Goal: Use online tool/utility: Use online tool/utility

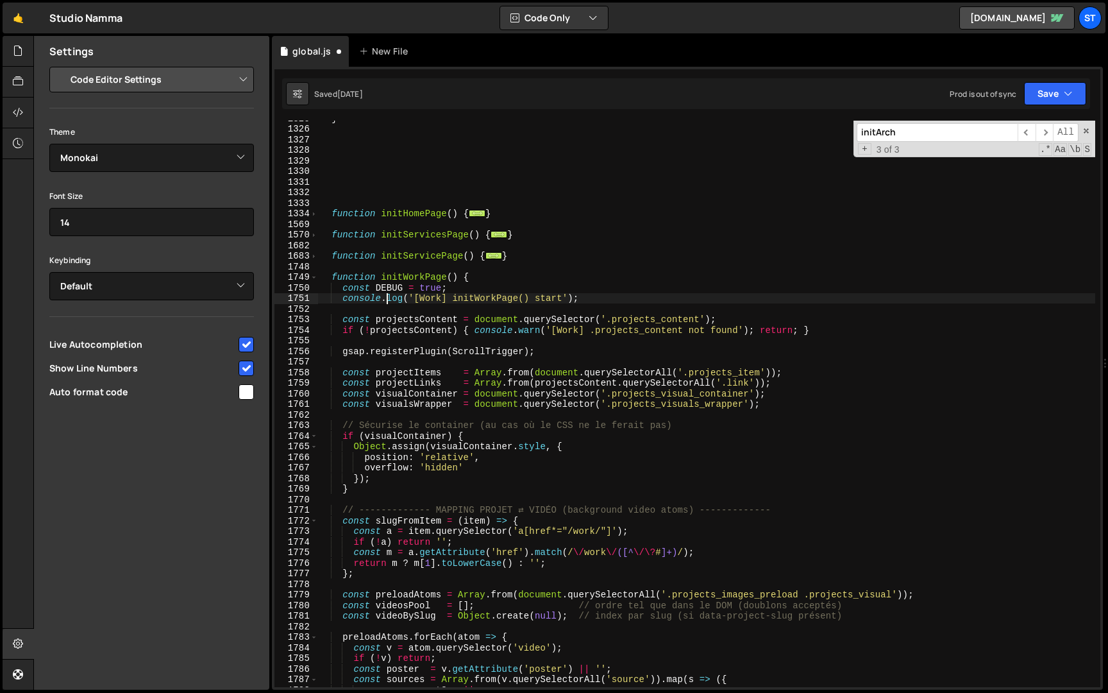
select select "editor"
select select "ace/theme/monokai"
click at [929, 133] on input "initArch" at bounding box center [937, 132] width 161 height 19
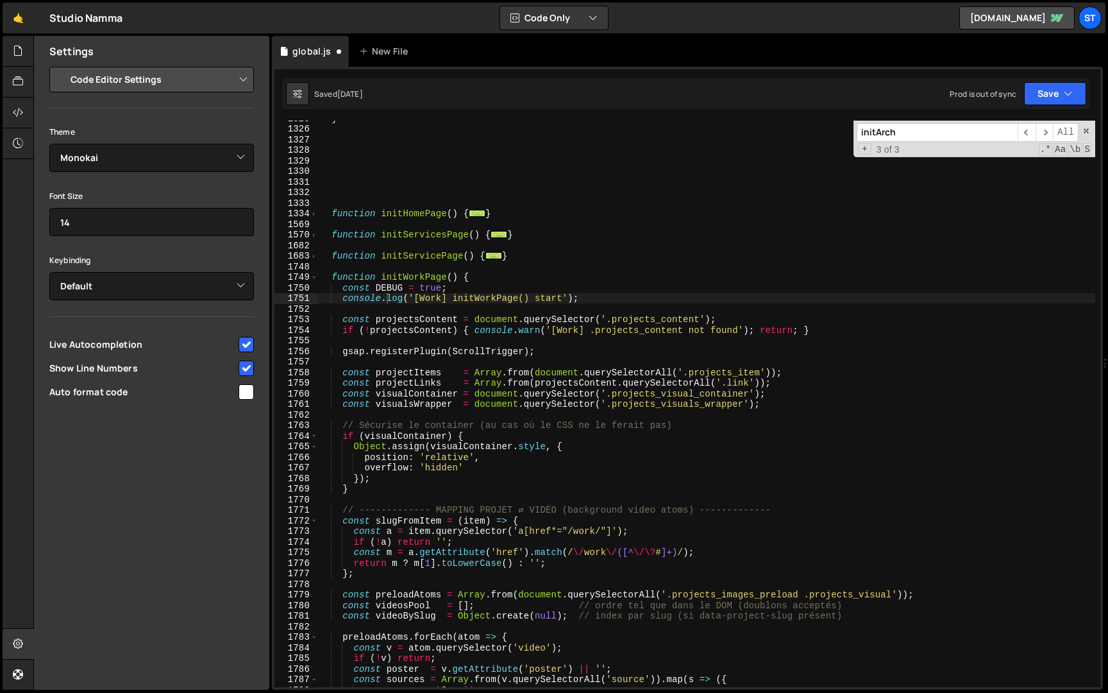
click at [929, 133] on input "initArch" at bounding box center [937, 132] width 161 height 19
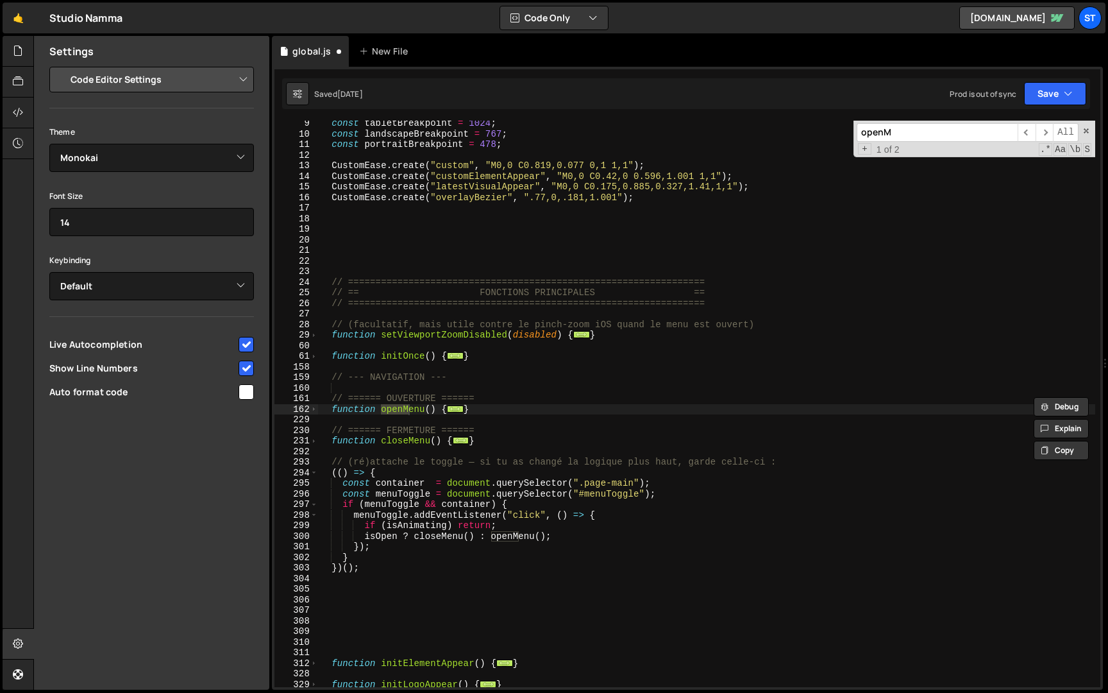
scroll to position [87, 0]
type input "openM"
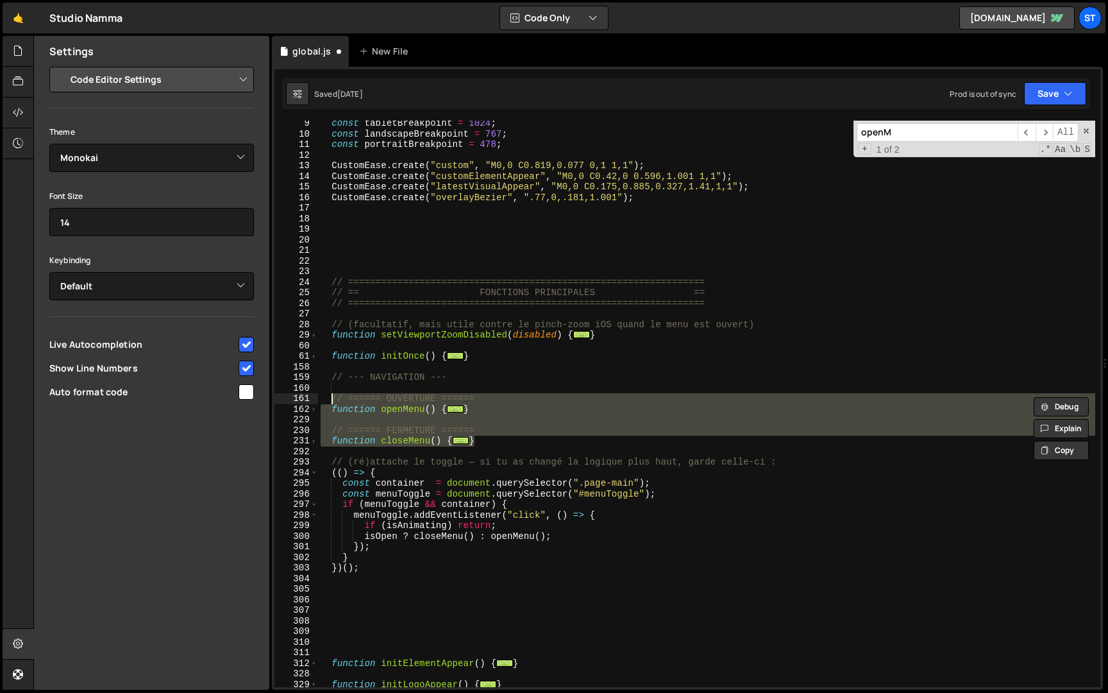
drag, startPoint x: 492, startPoint y: 441, endPoint x: 330, endPoint y: 401, distance: 166.6
click at [330, 401] on div "const tabletBreakpoint = 1024 ; const landscapeBreakpoint = 767 ; const portrai…" at bounding box center [706, 412] width 777 height 588
click at [468, 375] on div "const tabletBreakpoint = 1024 ; const landscapeBreakpoint = 767 ; const portrai…" at bounding box center [706, 412] width 777 height 588
type textarea "// --- NAVIGATION ---"
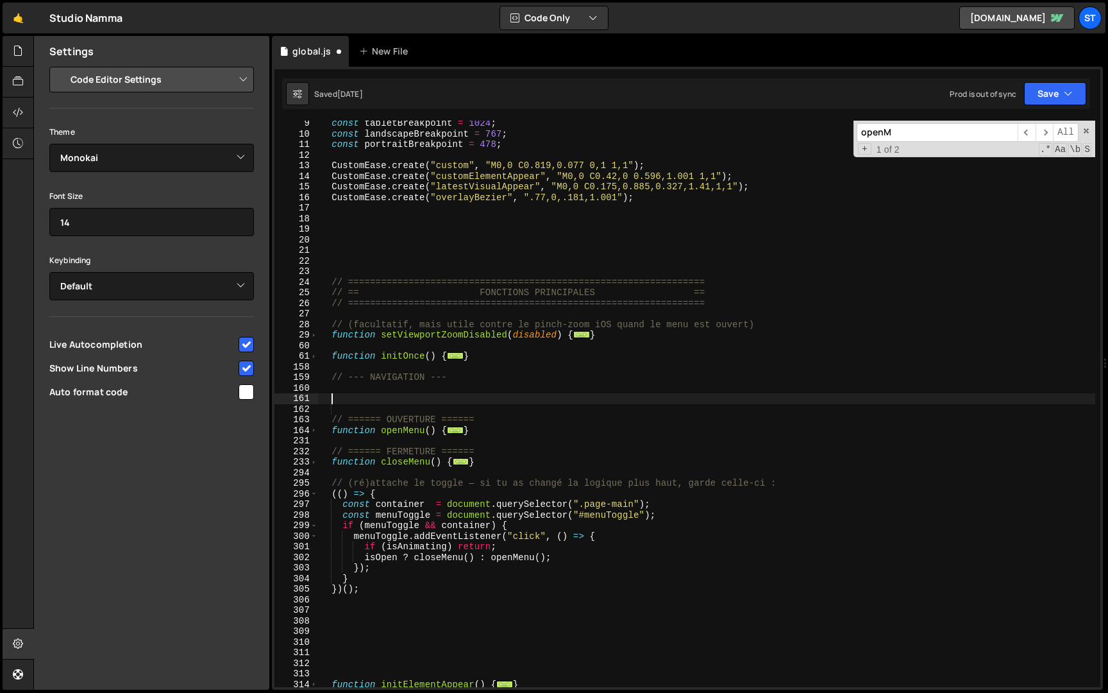
paste textarea "document.addEventListener("DOMContentLoaded", primeMenuOverlayWhenClosed);"
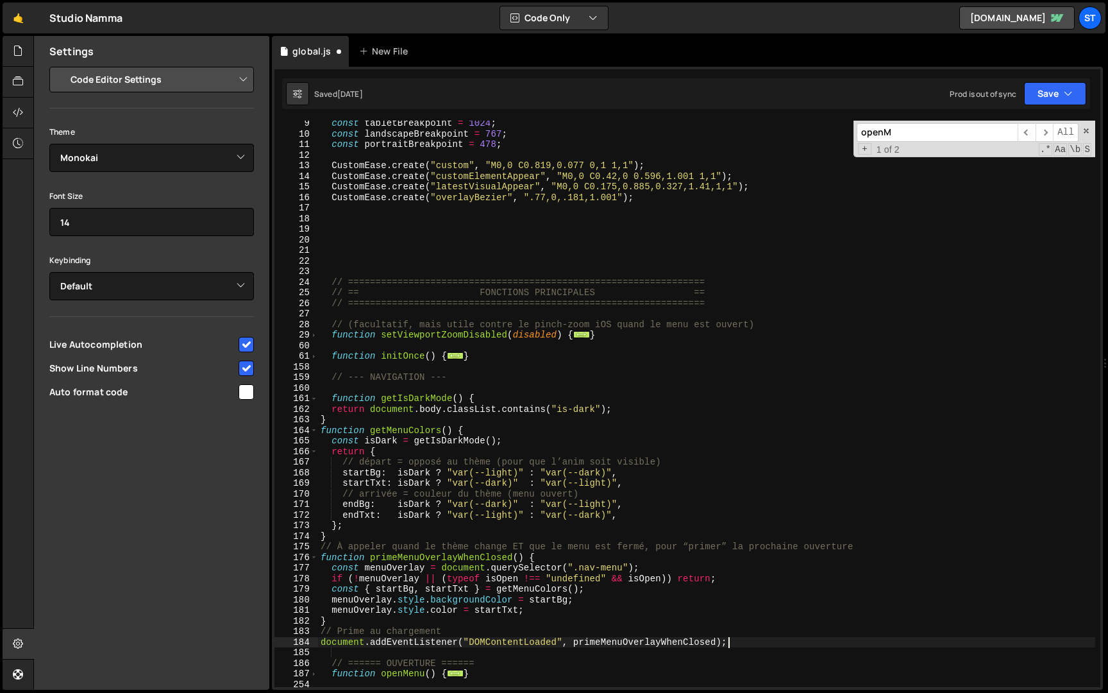
click at [332, 412] on div "const tabletBreakpoint = 1024 ; const landscapeBreakpoint = 767 ; const portrai…" at bounding box center [706, 412] width 777 height 588
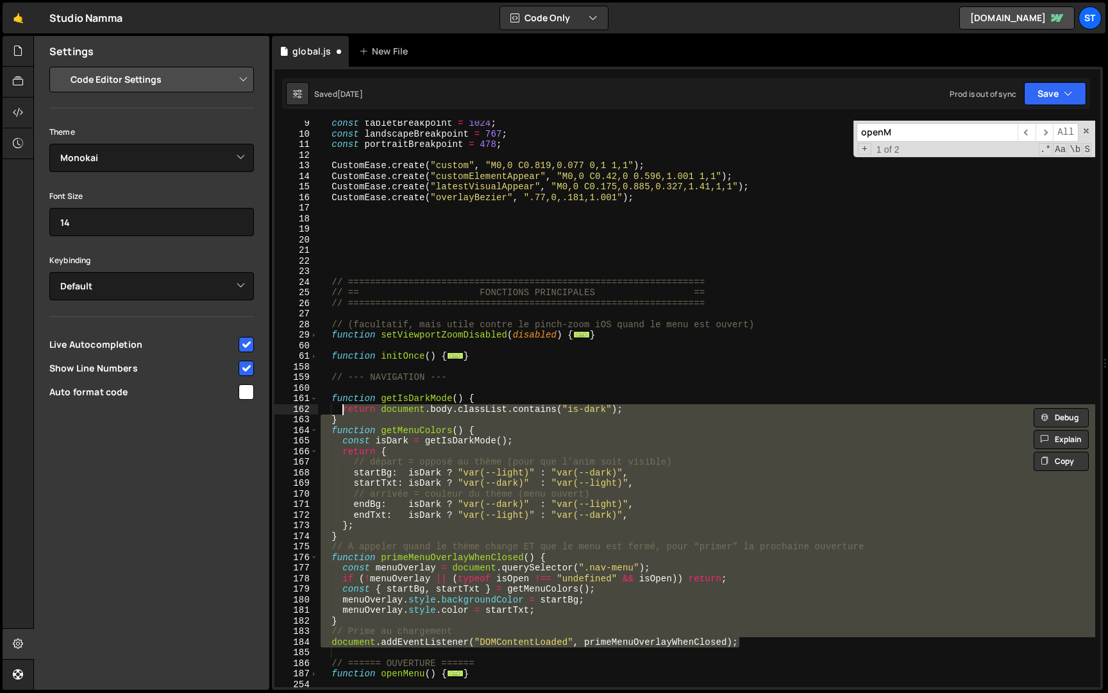
click at [378, 477] on div "const tabletBreakpoint = 1024 ; const landscapeBreakpoint = 767 ; const portrai…" at bounding box center [706, 412] width 777 height 588
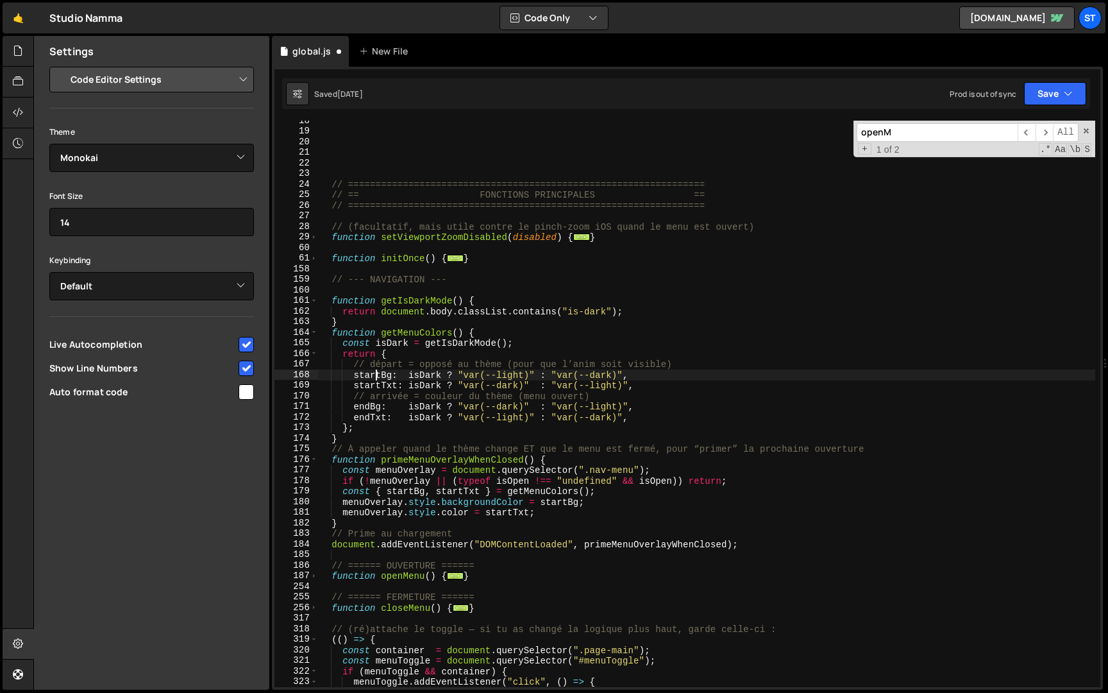
scroll to position [239, 0]
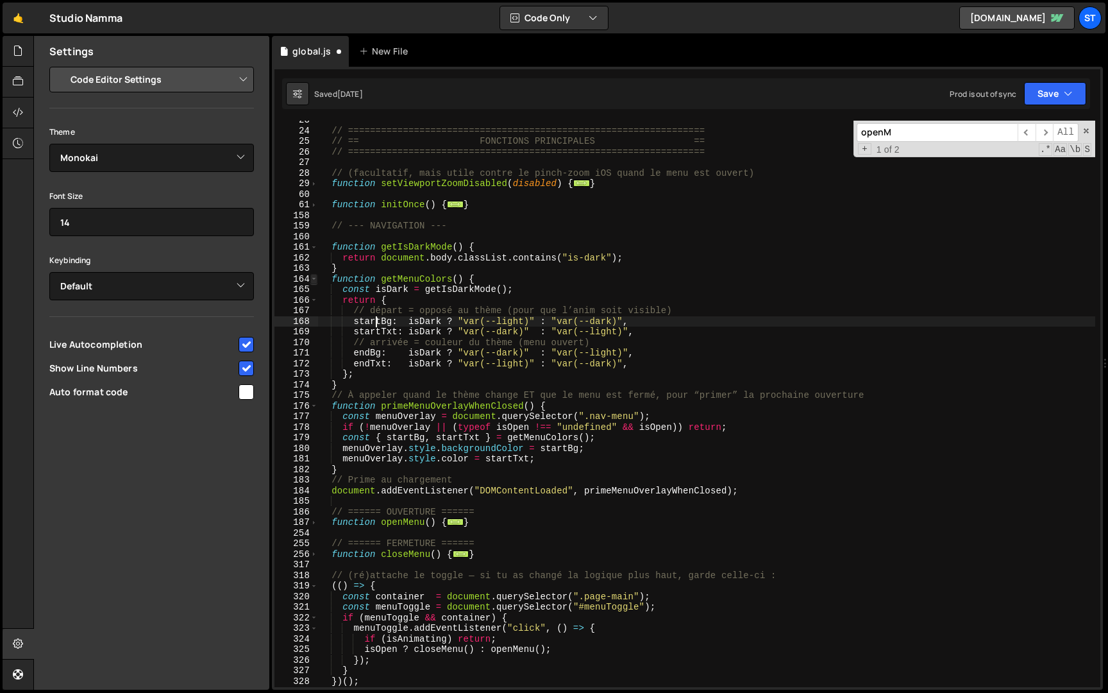
click at [315, 278] on span at bounding box center [313, 279] width 7 height 11
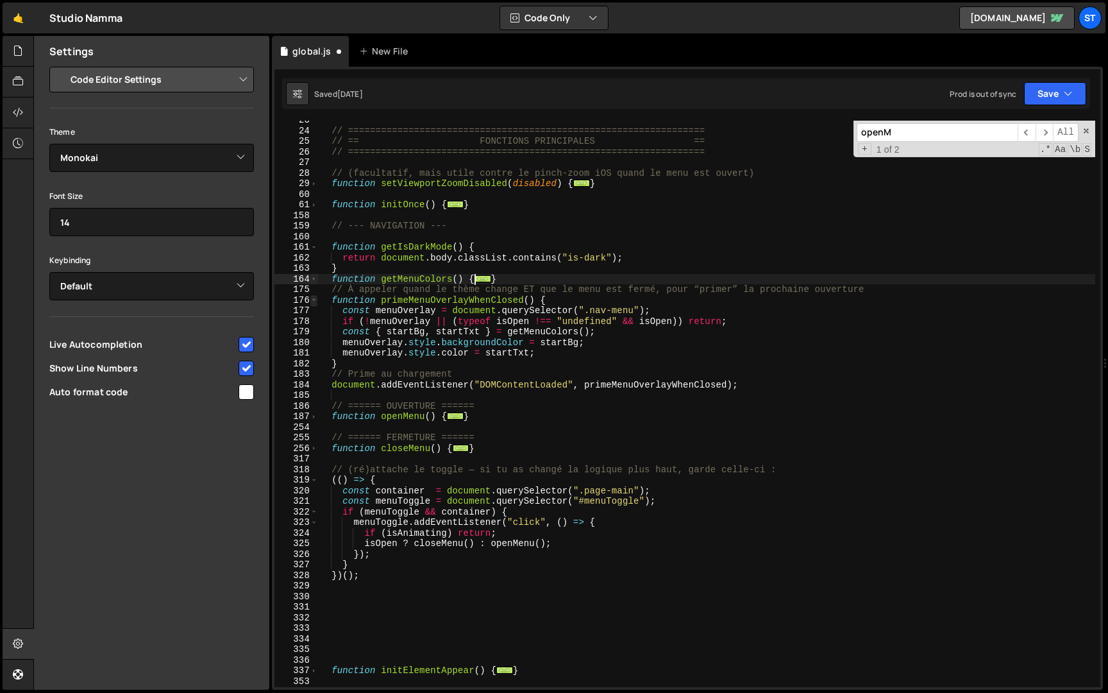
click at [314, 300] on span at bounding box center [313, 300] width 7 height 11
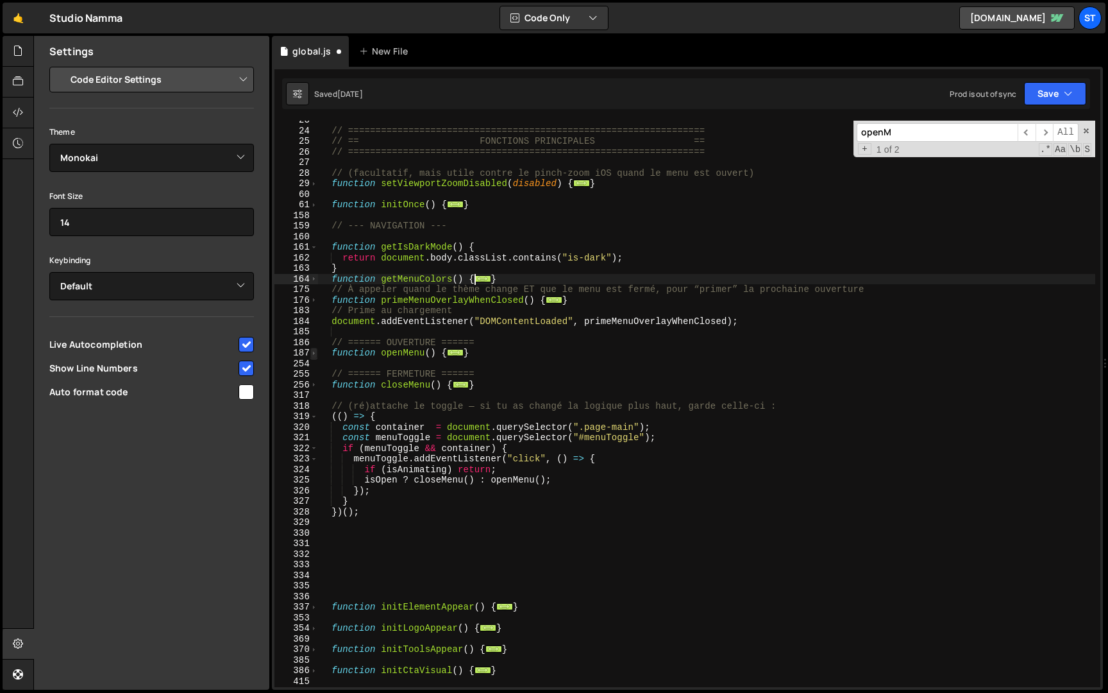
click at [314, 355] on span at bounding box center [313, 353] width 7 height 11
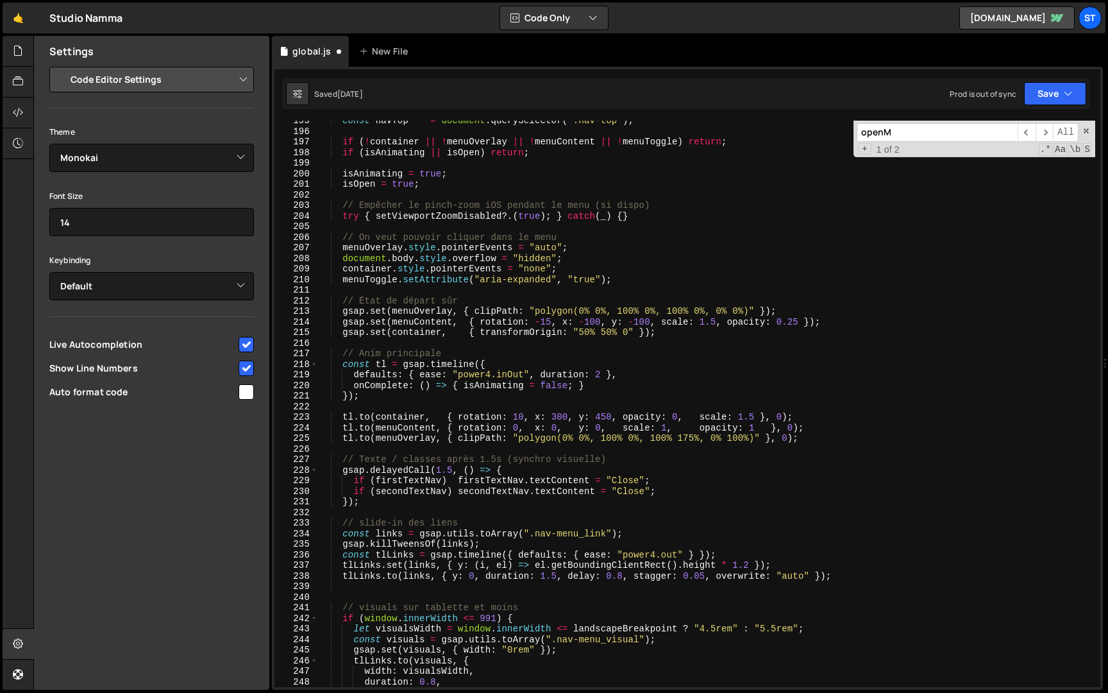
scroll to position [506, 0]
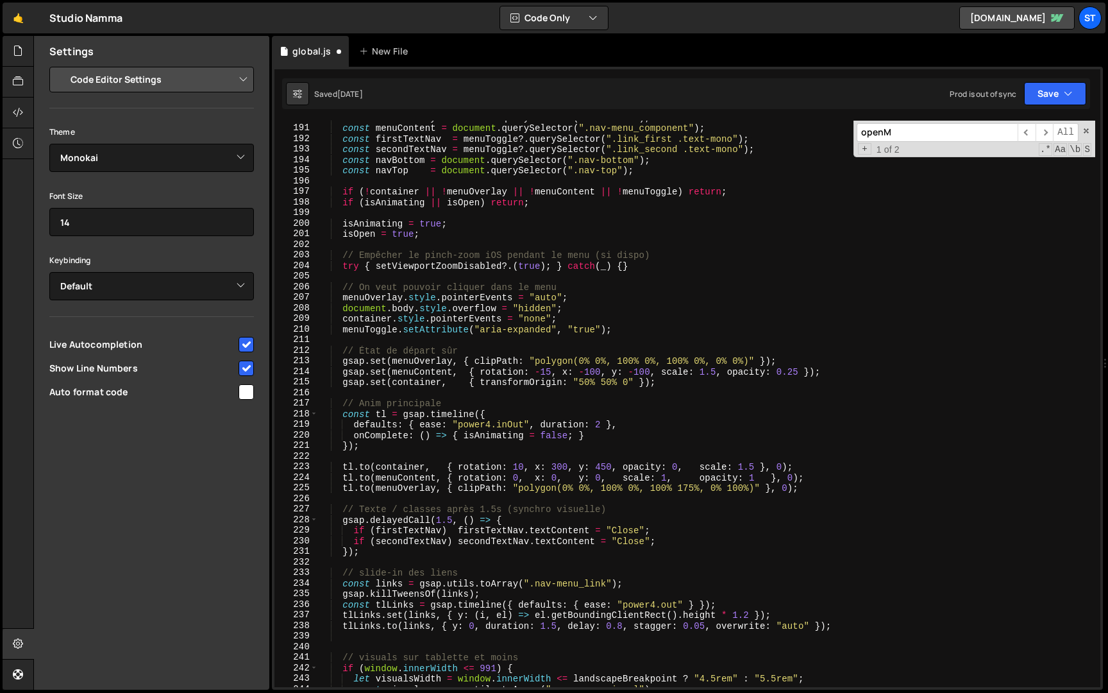
click at [626, 333] on div "const menuOverlay = document . querySelector ( ".nav-menu" ) ; const menuConten…" at bounding box center [706, 406] width 777 height 588
type textarea "menuToggle.setAttribute("aria-expanded", "true");"
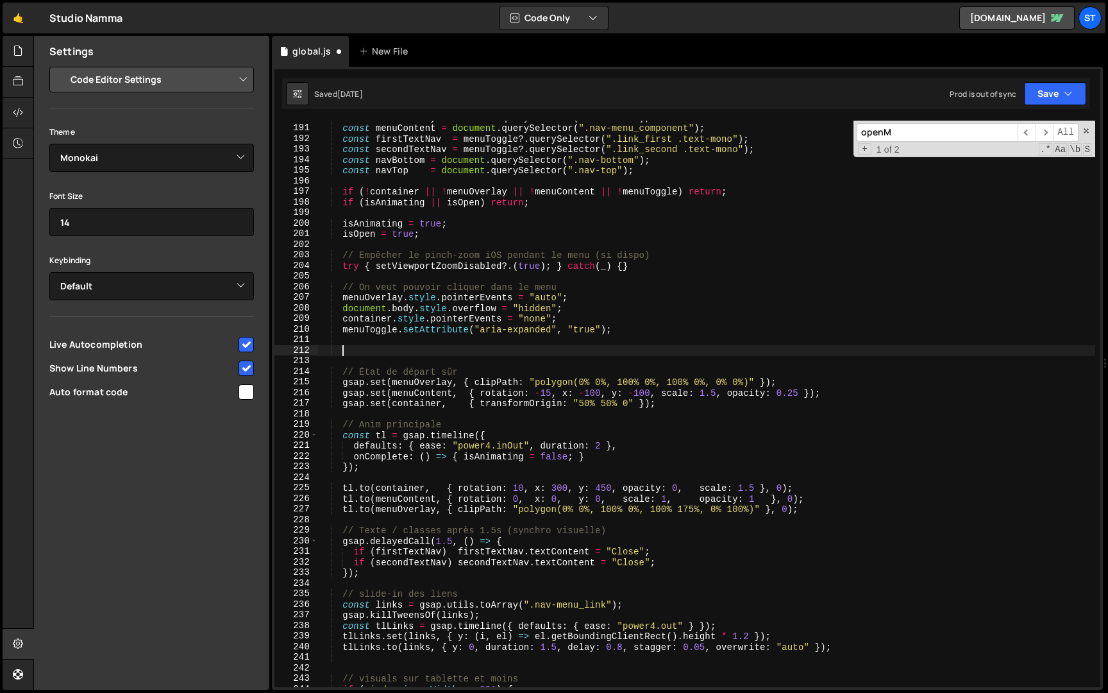
paste textarea "gsap.set(menuOverlay, { backgroundColor: startBg, color: startTxt });"
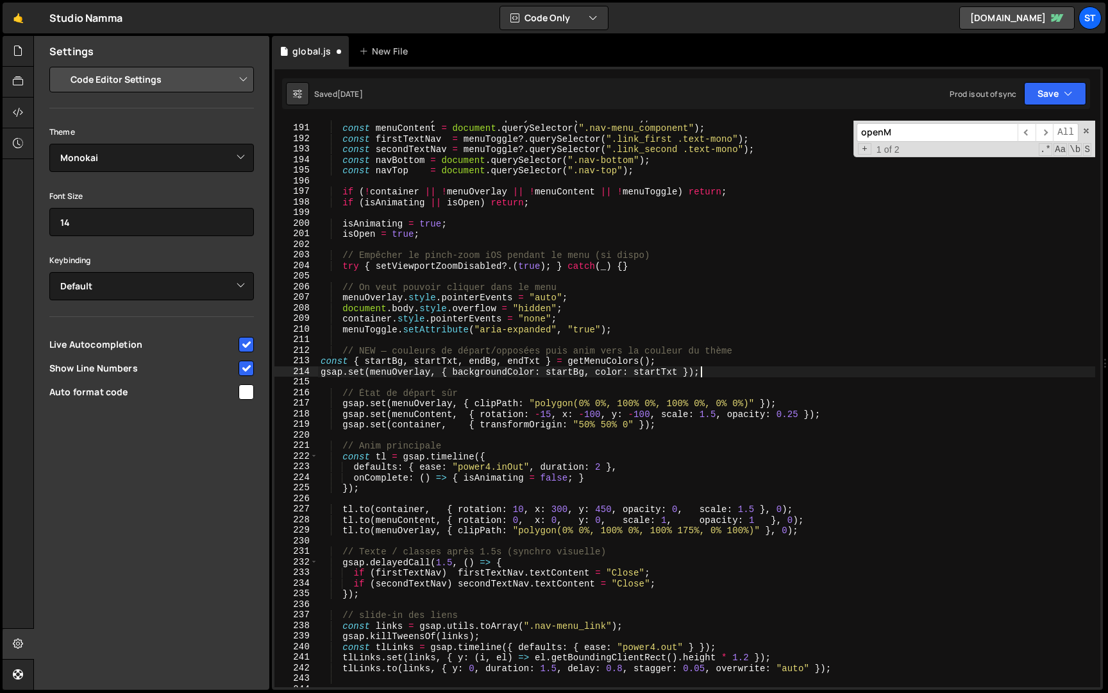
click at [321, 362] on div "const menuOverlay = document . querySelector ( ".nav-menu" ) ; const menuConten…" at bounding box center [706, 406] width 777 height 588
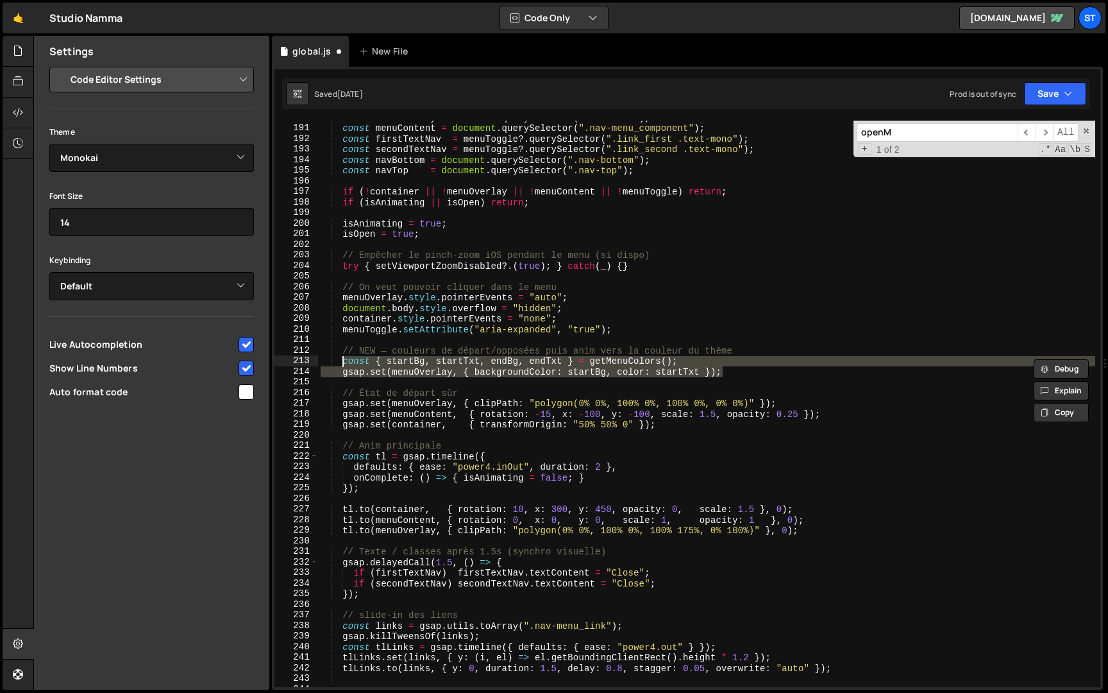
click at [807, 528] on div "const menuOverlay = document . querySelector ( ".nav-menu" ) ; const menuConten…" at bounding box center [706, 406] width 777 height 588
type textarea "[DOMAIN_NAME](menuOverlay, { clipPath: "polygon(0% 0%, 100% 0%, 100% 175%, 0% 1…"
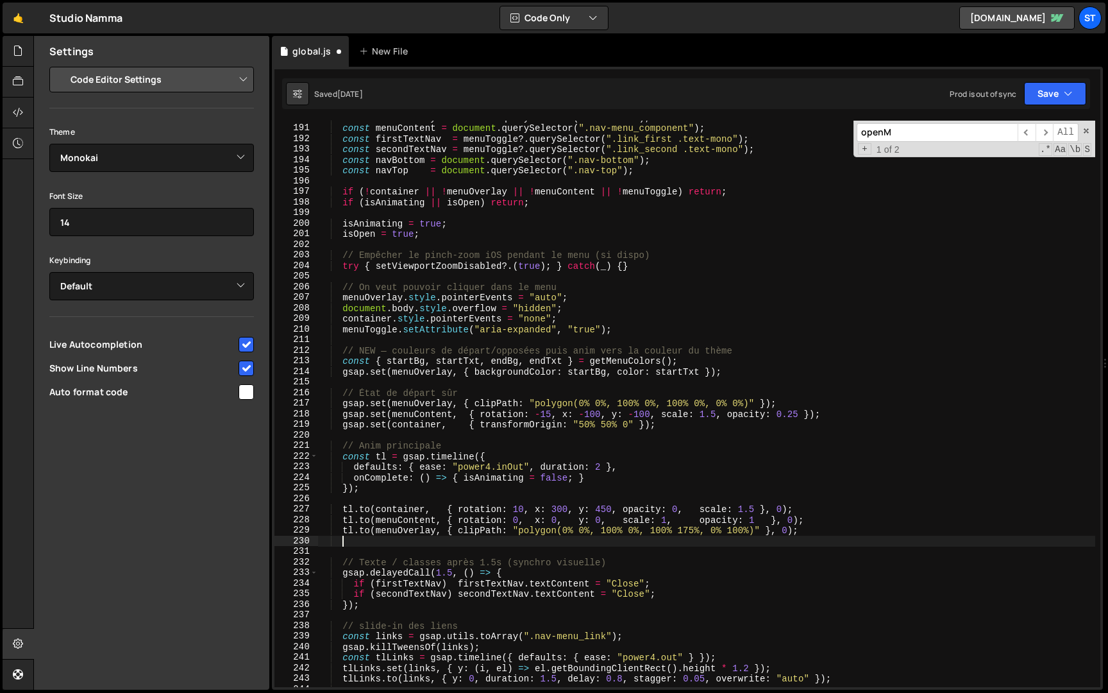
paste textarea "[DOMAIN_NAME](menuOverlay, { backgroundColor: endBg, color: endTxt, duration: 1…"
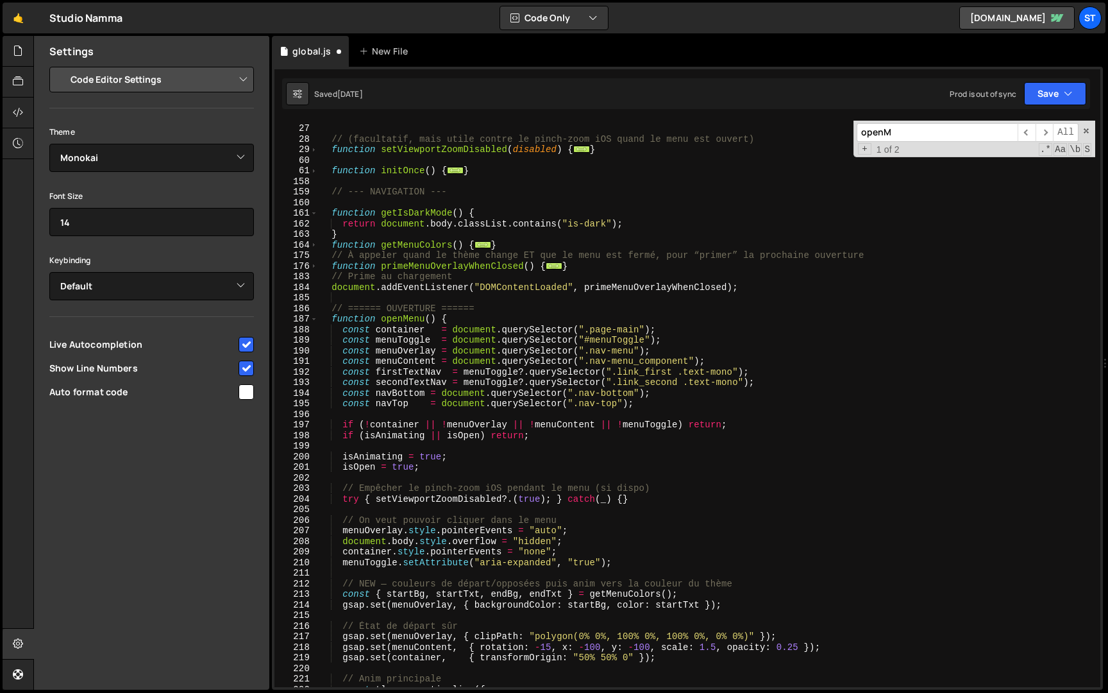
scroll to position [246, 0]
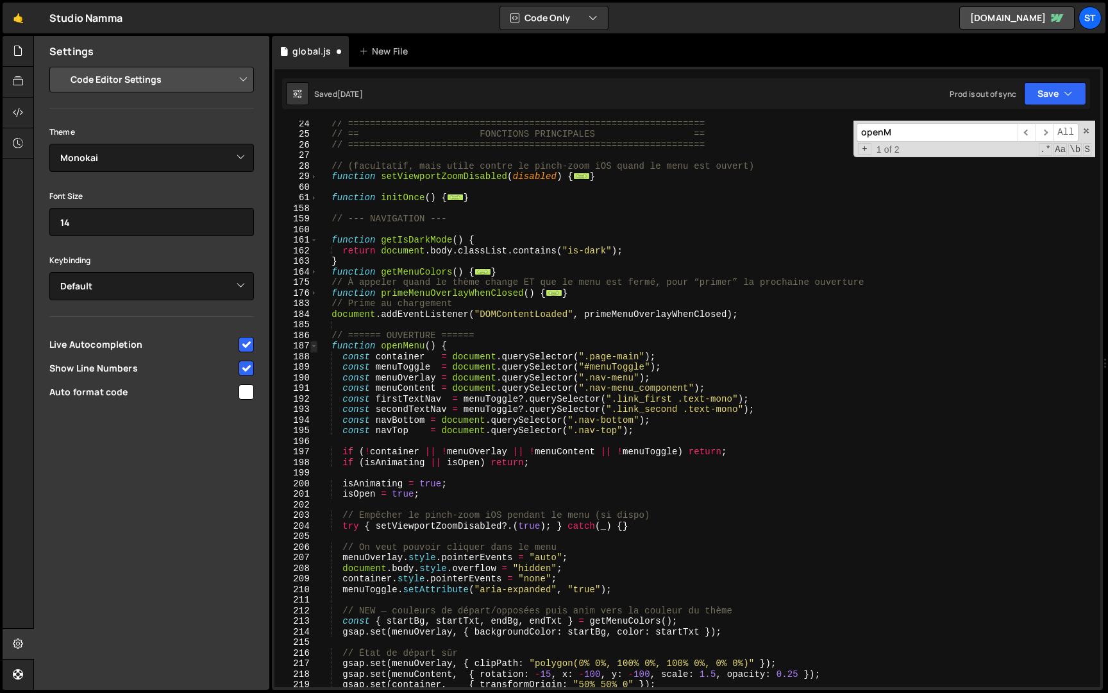
click at [313, 344] on span at bounding box center [313, 346] width 7 height 11
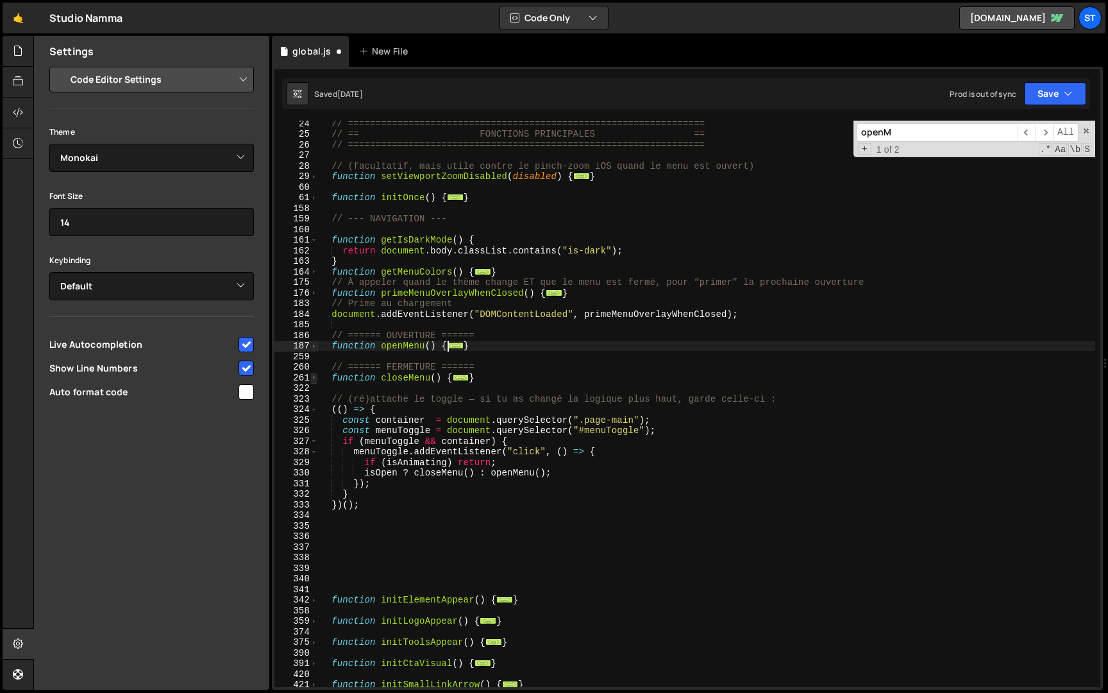
click at [314, 379] on span at bounding box center [313, 378] width 7 height 11
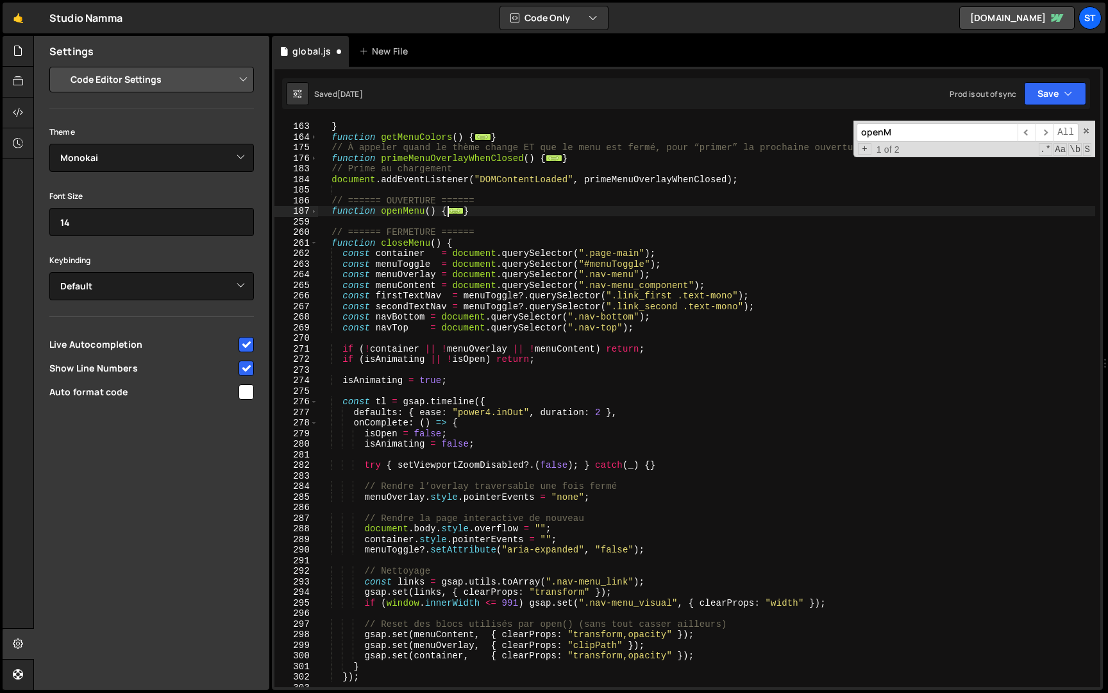
scroll to position [389, 0]
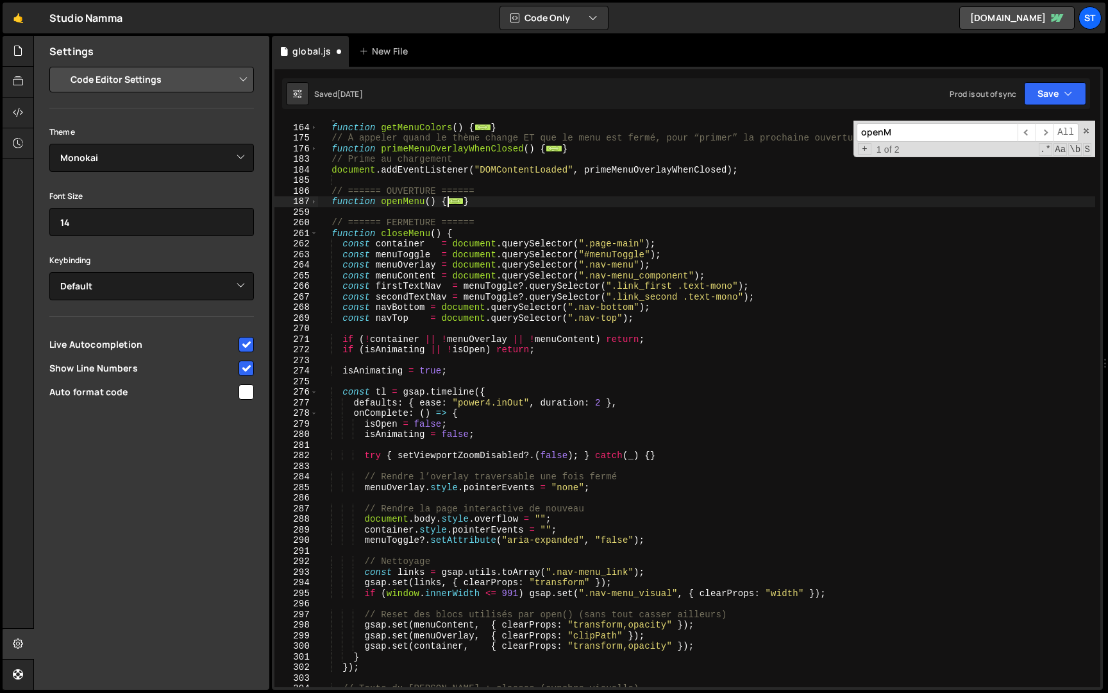
click at [554, 351] on div "} function getMenuColors ( ) { ... } // À appeler quand le thème change ET que …" at bounding box center [706, 406] width 777 height 588
type textarea "if (isAnimating || !isOpen) return;"
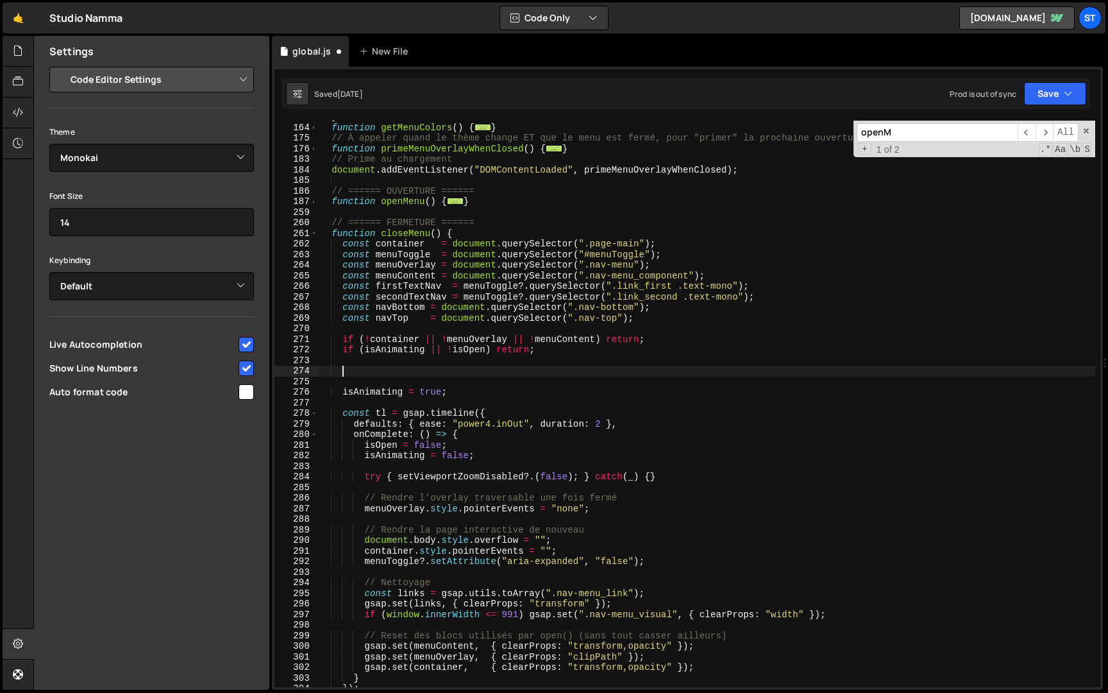
paste textarea "const { startBg, startTxt } = getMenuColors();"
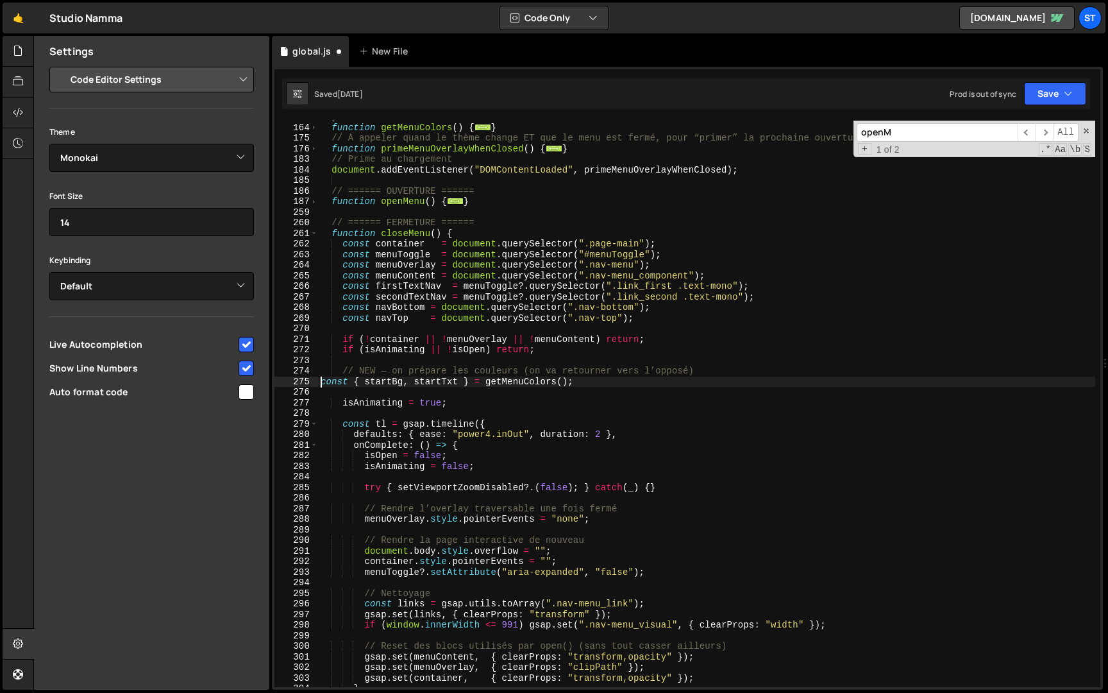
click at [320, 384] on div "} function getMenuColors ( ) { ... } // À appeler quand le thème change ET que …" at bounding box center [706, 406] width 777 height 588
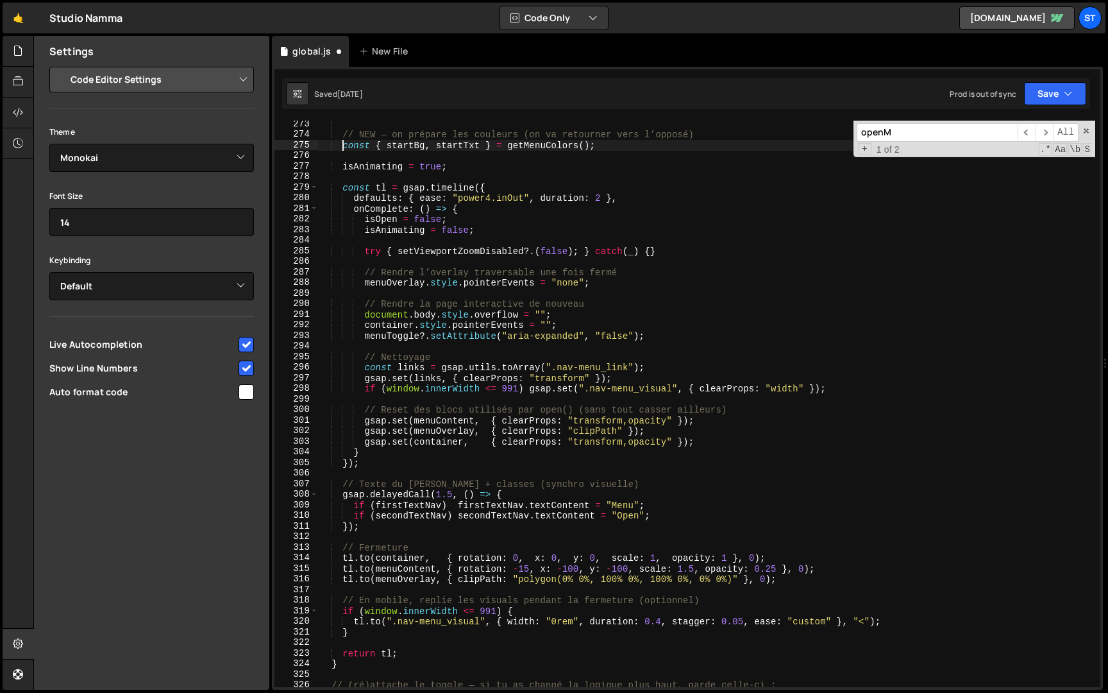
scroll to position [626, 0]
click at [788, 582] on div "// NEW — on prépare les couleurs (on va retourner vers l’opposé) const { startB…" at bounding box center [706, 413] width 777 height 588
type textarea "[DOMAIN_NAME](menuOverlay, { clipPath: "polygon(0% 0%, 100% 0%, 100% 0%, 0% 0%)…"
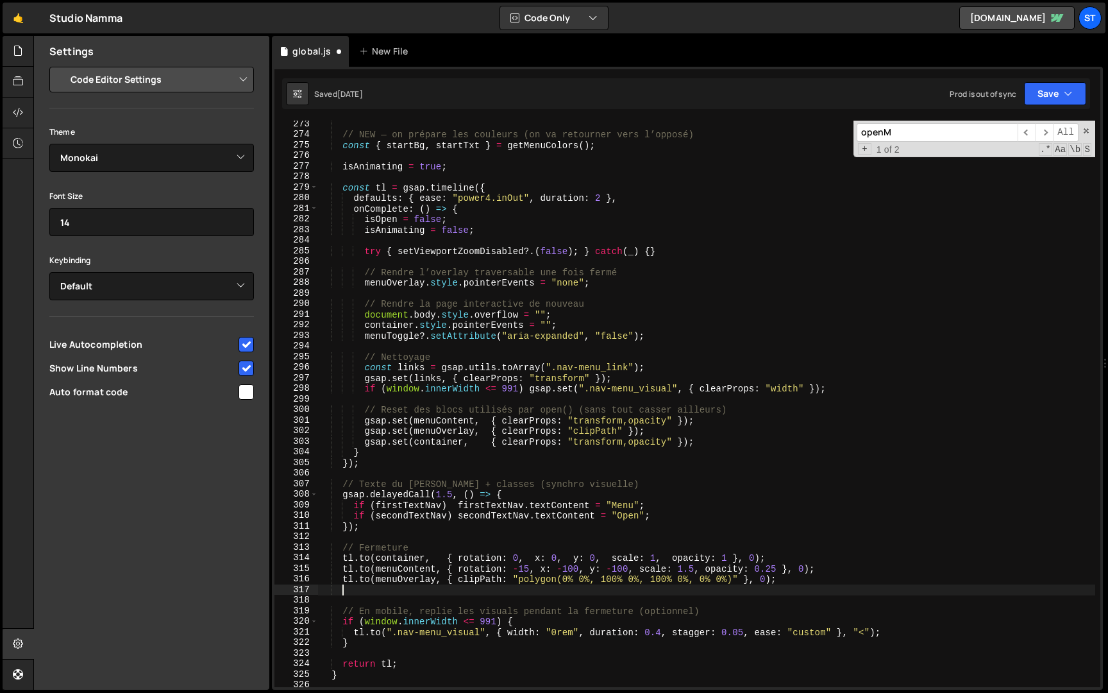
paste textarea "[DOMAIN_NAME](menuOverlay, { backgroundColor: startBg, color: startTxt, duratio…"
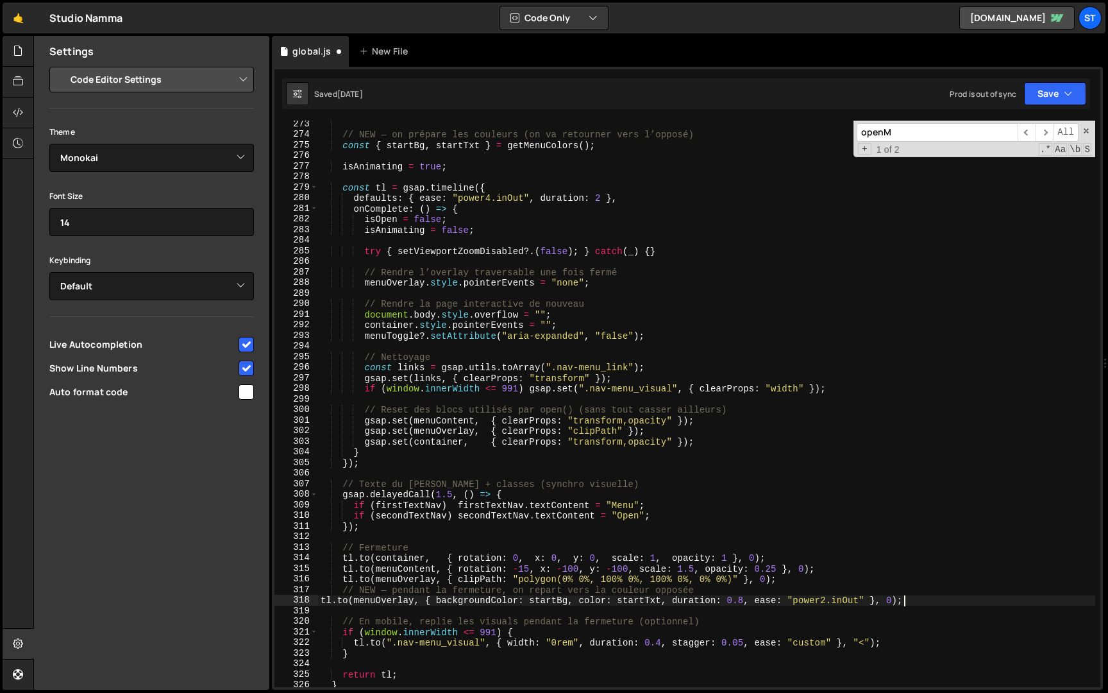
click at [409, 600] on div "// NEW — on prépare les couleurs (on va retourner vers l’opposé) const { startB…" at bounding box center [706, 413] width 777 height 588
click at [321, 600] on div "// NEW — on prépare les couleurs (on va retourner vers l’opposé) const { startB…" at bounding box center [706, 413] width 777 height 588
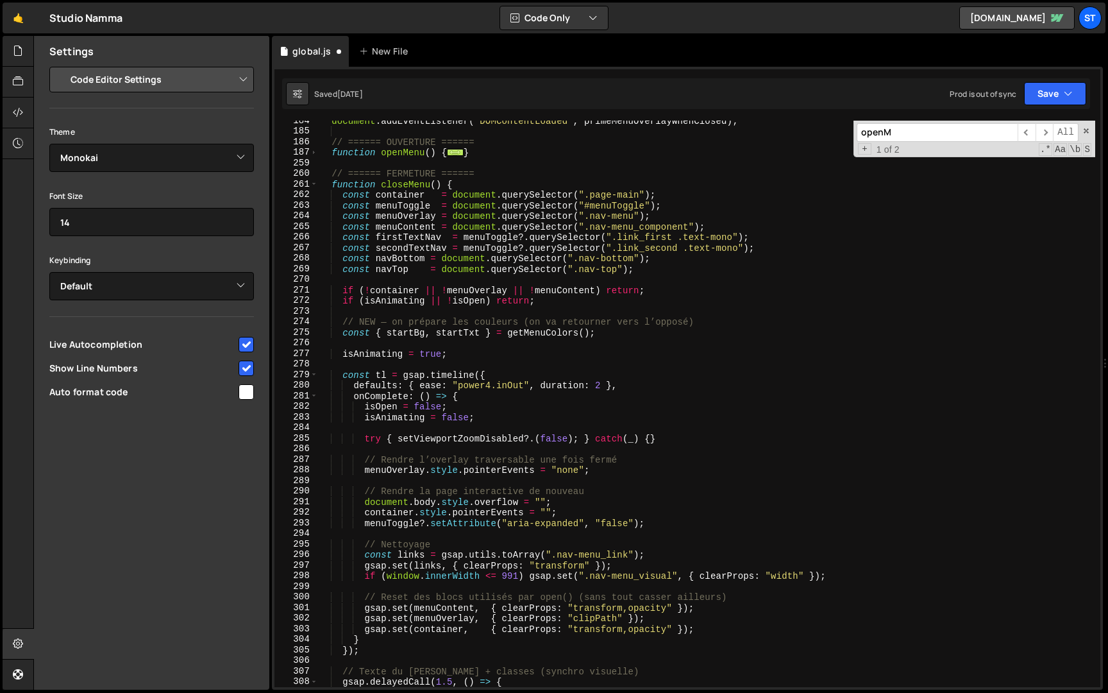
scroll to position [437, 0]
click at [708, 633] on div "document . addEventListener ( "DOMContentLoaded" , primeMenuOverlayWhenClosed )…" at bounding box center [706, 412] width 777 height 588
type textarea "gsap.set(container, { clearProps: "transform,opacity" });"
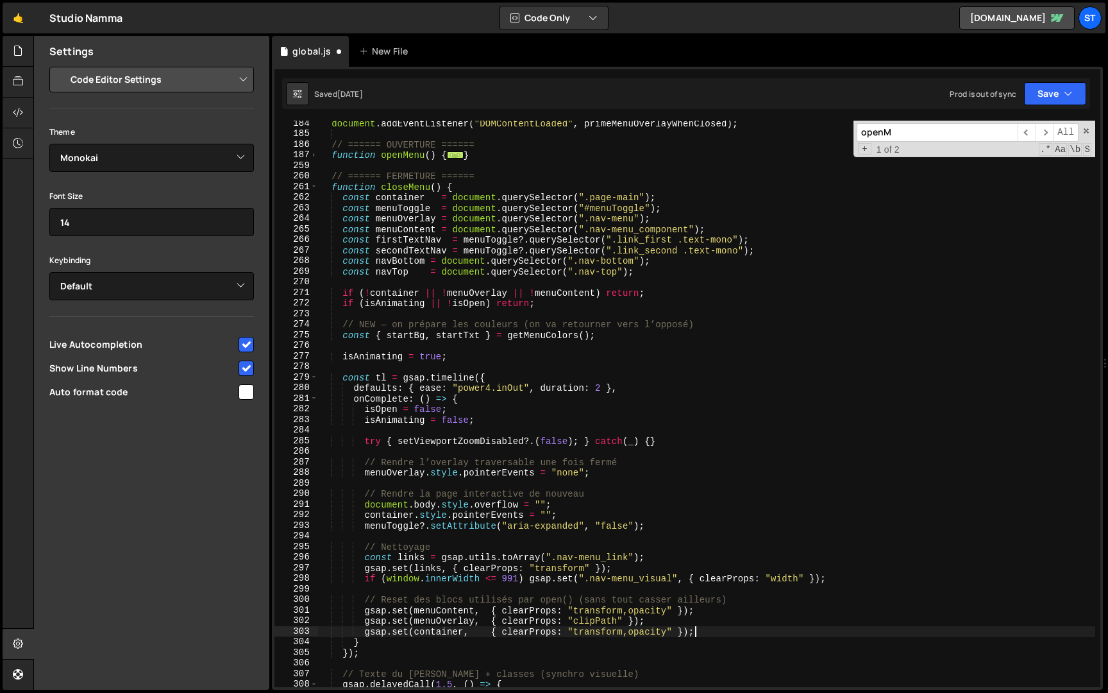
scroll to position [0, 2]
paste textarea "gsap.set(menuOverlay, { clearProps: "clipPath" });"
type textarea "gsap.set(menuOverlay, { clearProps: "clipPath" });"
click at [1051, 97] on button "Save" at bounding box center [1055, 93] width 62 height 23
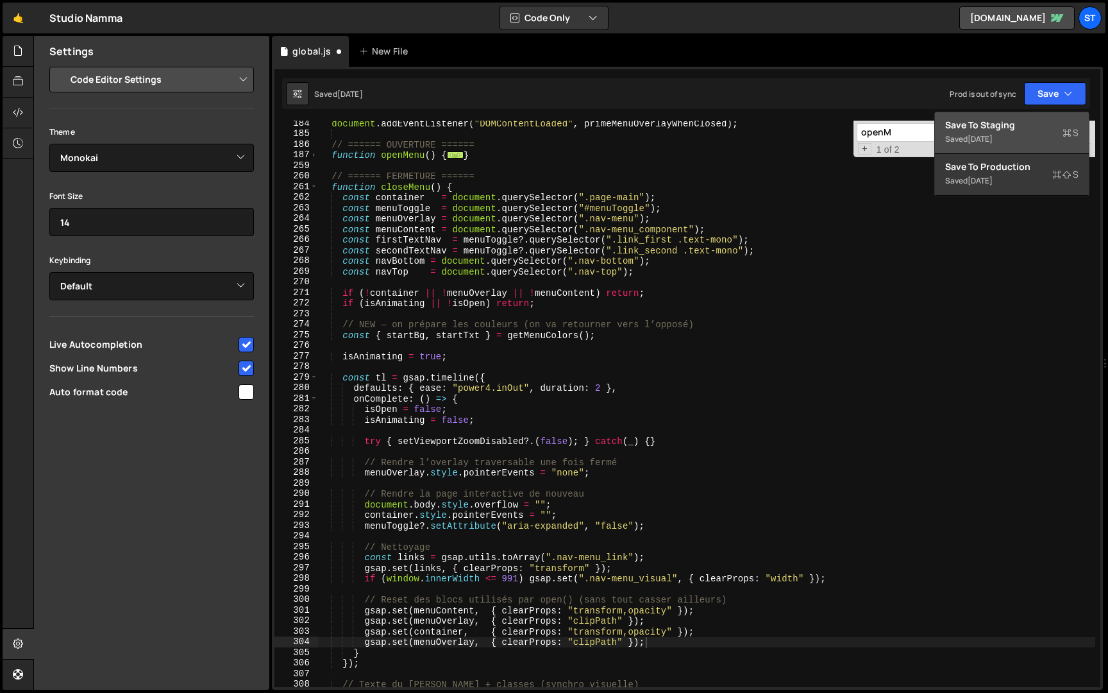
click at [993, 135] on div "[DATE]" at bounding box center [980, 138] width 25 height 11
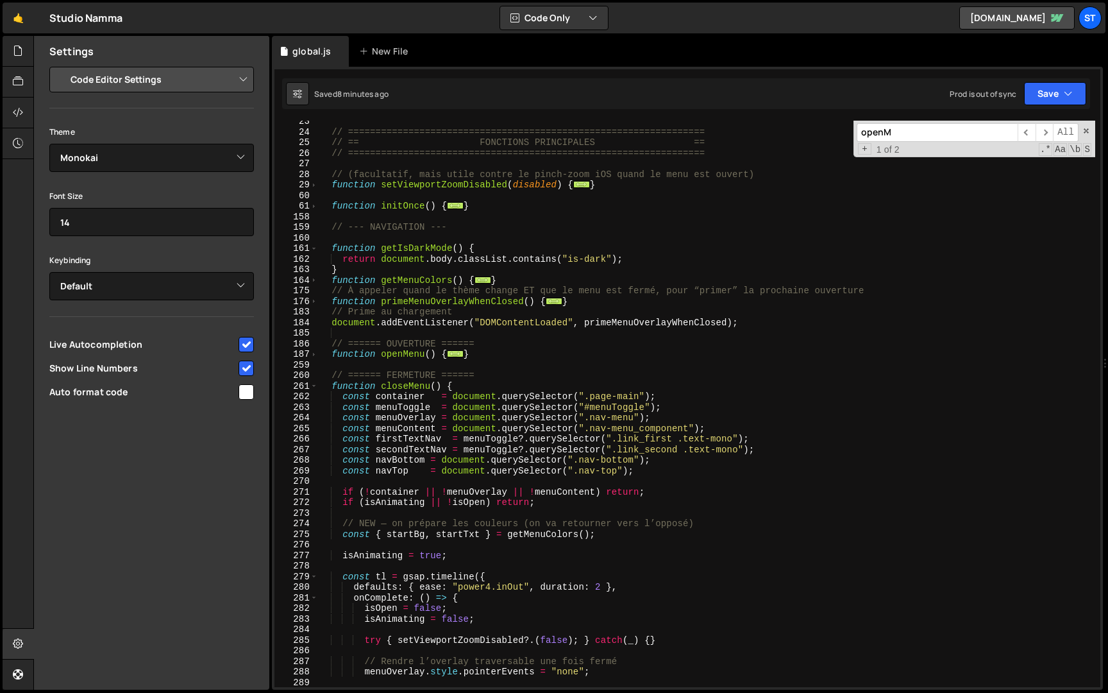
scroll to position [228, 0]
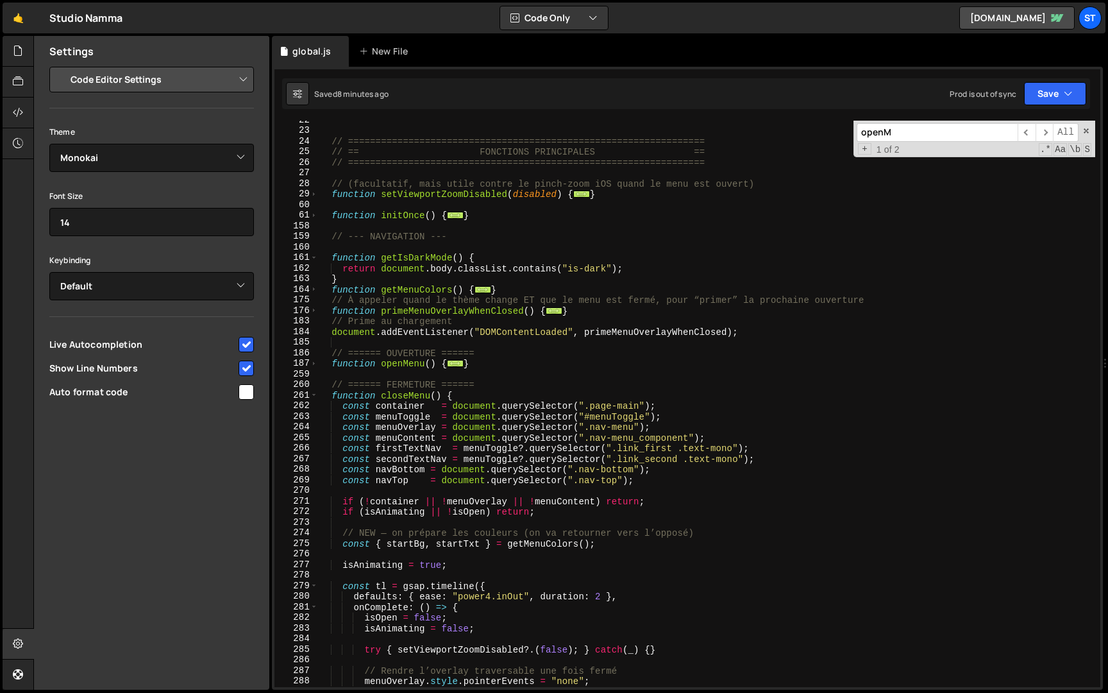
click at [475, 243] on div "// ================================================================= // == FONC…" at bounding box center [706, 409] width 777 height 588
click at [470, 239] on div "// ================================================================= // == FONC…" at bounding box center [706, 409] width 777 height 588
type textarea "// --- NAVIGATION ---"
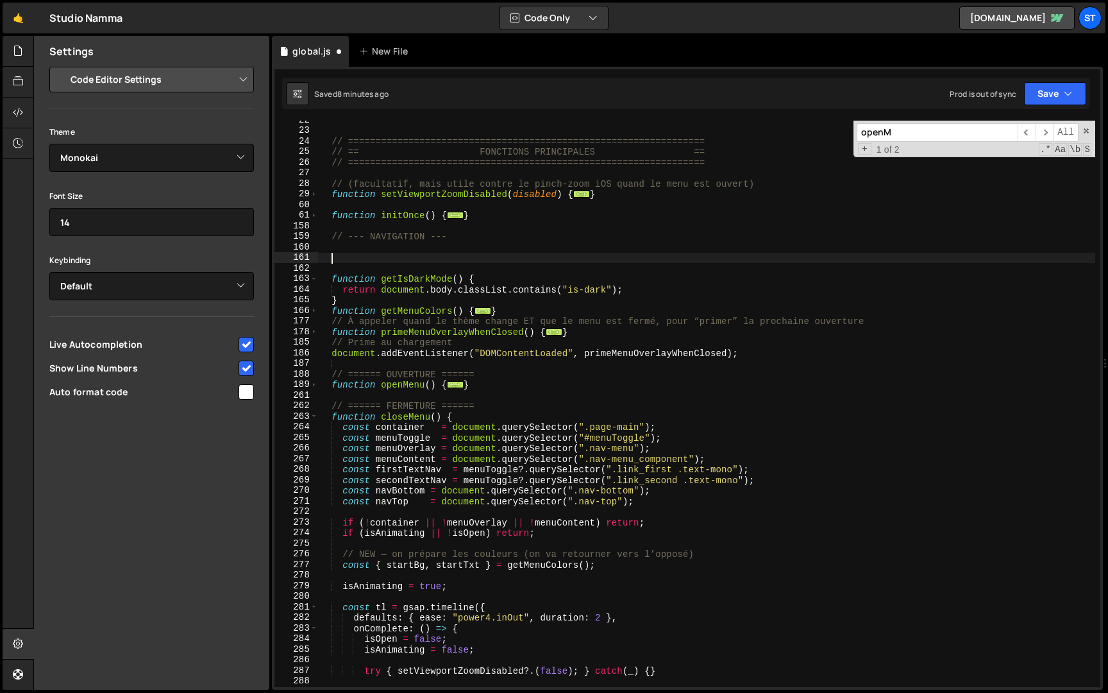
paste textarea "const COLOR_FADE_CLOSE = 0.8; // durée de la transition en fermeture (inchangé)"
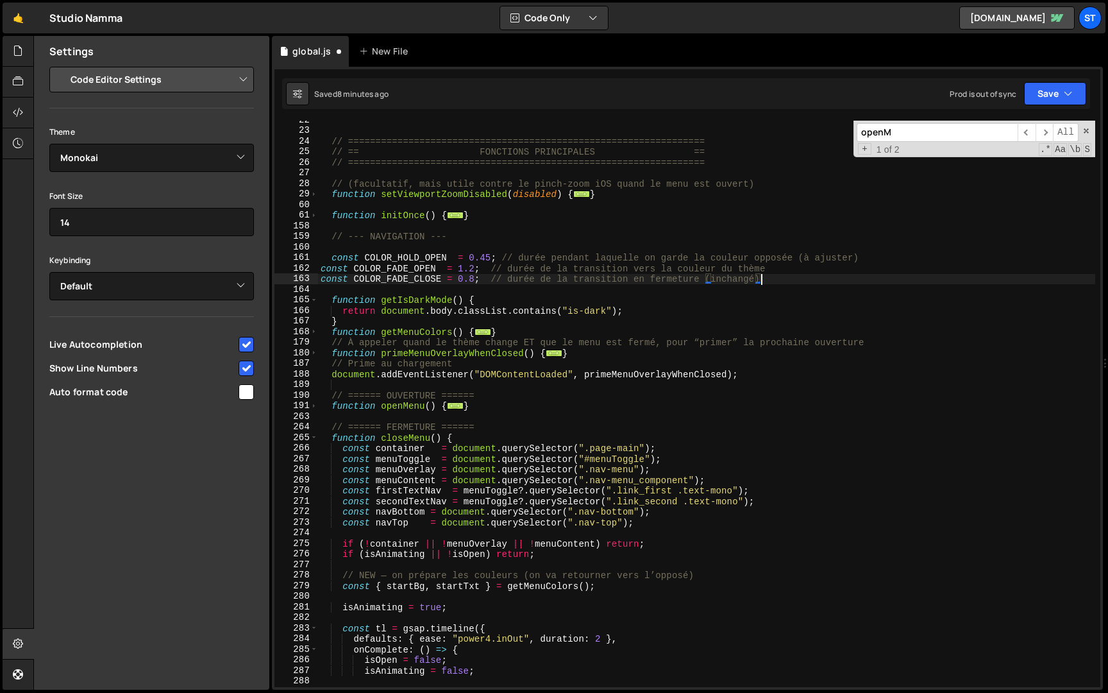
click at [323, 271] on div "// ================================================================= // == FONC…" at bounding box center [706, 409] width 777 height 588
click at [364, 280] on div "// ================================================================= // == FONC…" at bounding box center [706, 409] width 777 height 588
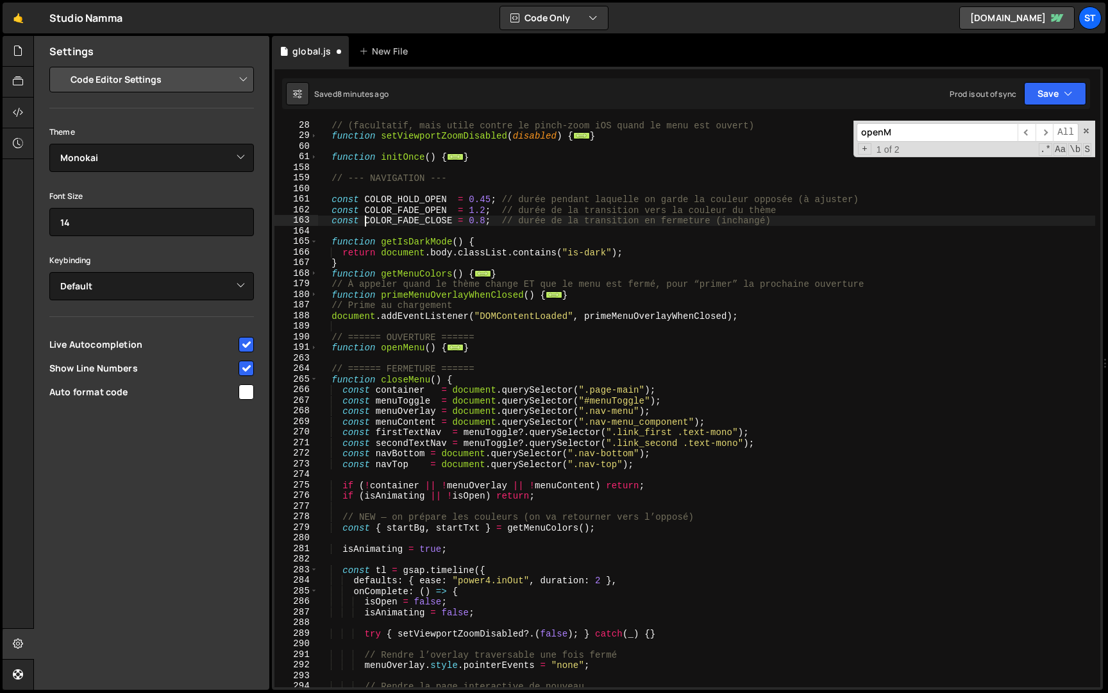
scroll to position [287, 0]
click at [317, 377] on span at bounding box center [313, 379] width 7 height 11
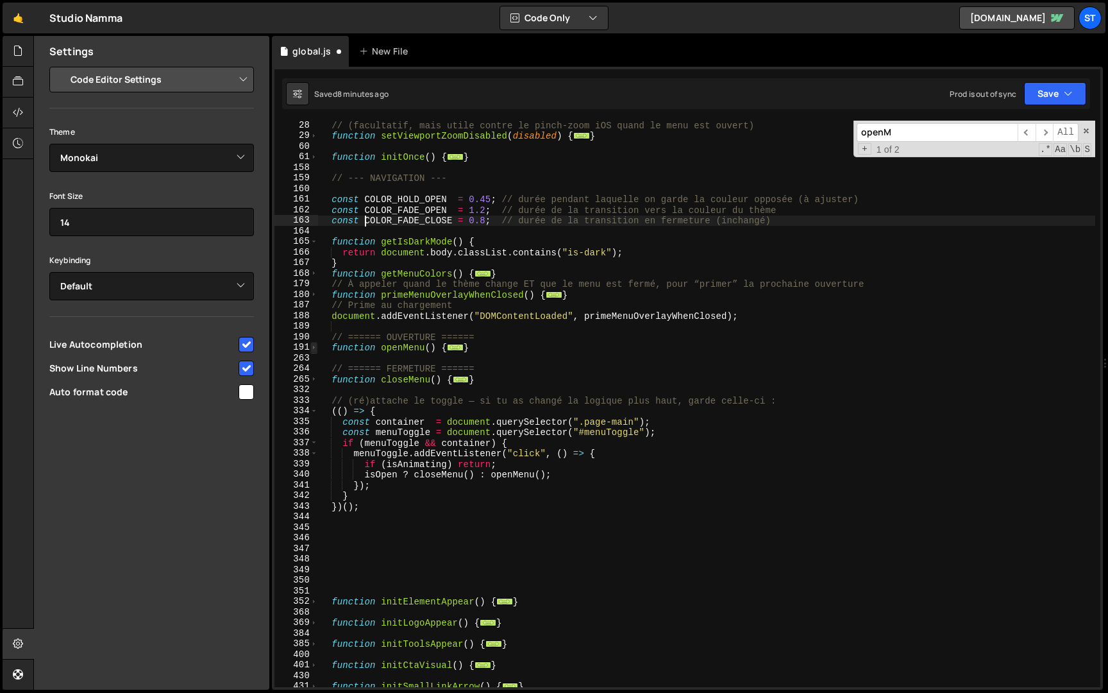
click at [315, 347] on span at bounding box center [313, 347] width 7 height 11
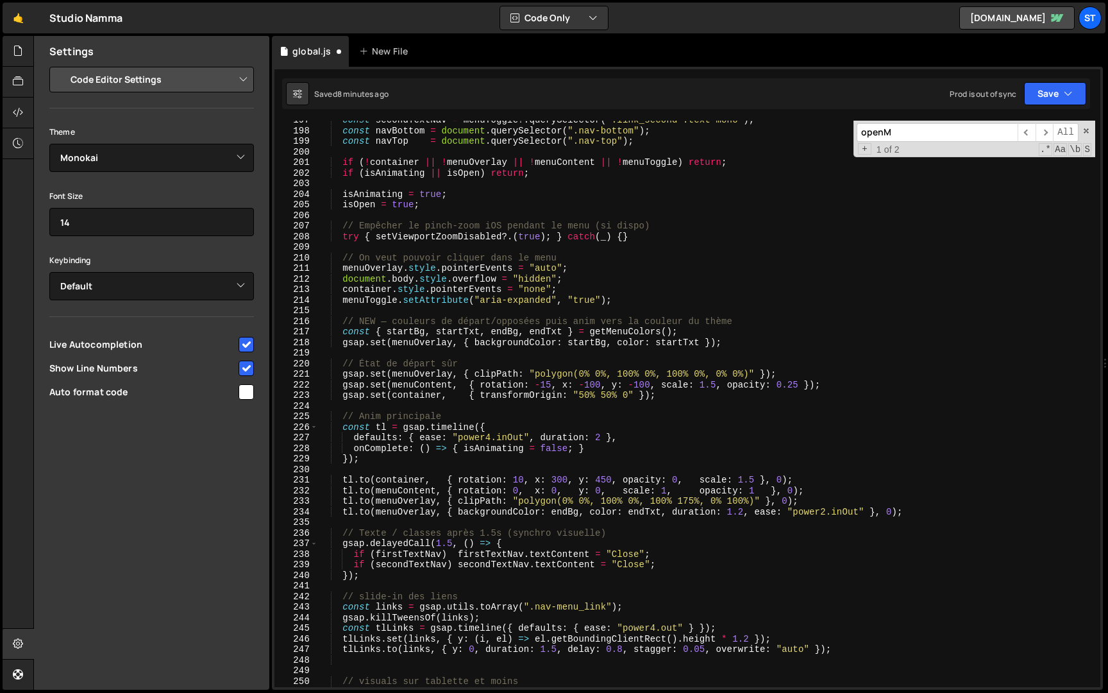
scroll to position [591, 0]
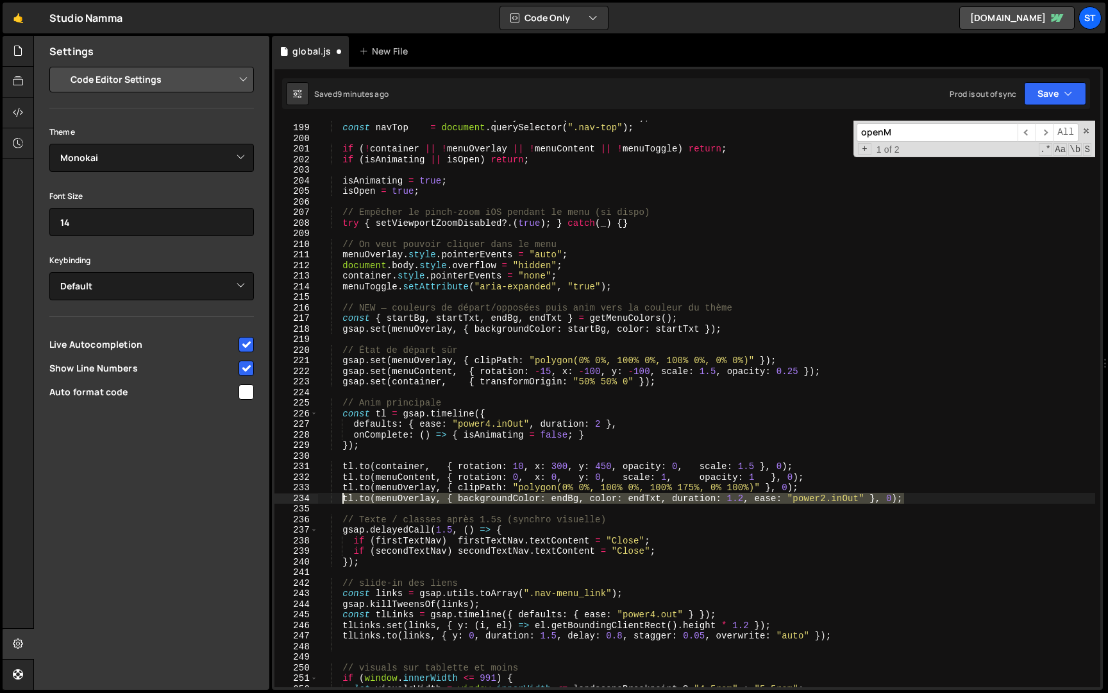
drag, startPoint x: 912, startPoint y: 500, endPoint x: 343, endPoint y: 498, distance: 569.6
click at [343, 498] on div "const navBottom = document . querySelector ( ".nav-bottom" ) ; const navTop = d…" at bounding box center [706, 406] width 777 height 588
paste textarea
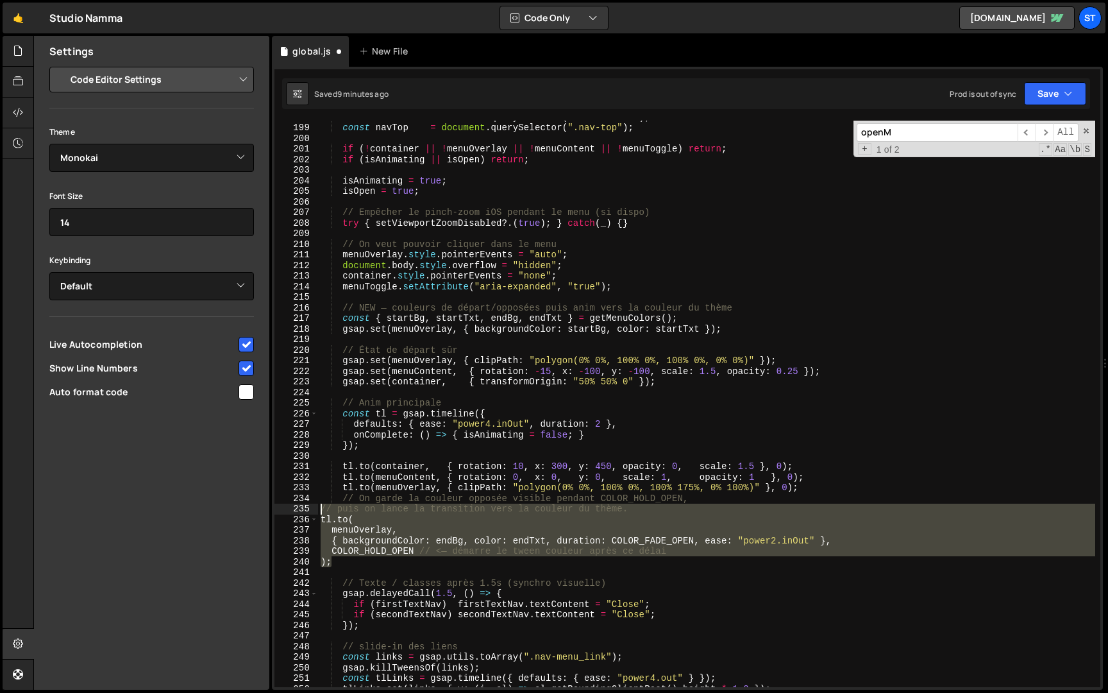
click at [322, 508] on div "const navBottom = document . querySelector ( ".nav-bottom" ) ; const navTop = d…" at bounding box center [706, 406] width 777 height 588
click at [1058, 94] on button "Save" at bounding box center [1055, 93] width 62 height 23
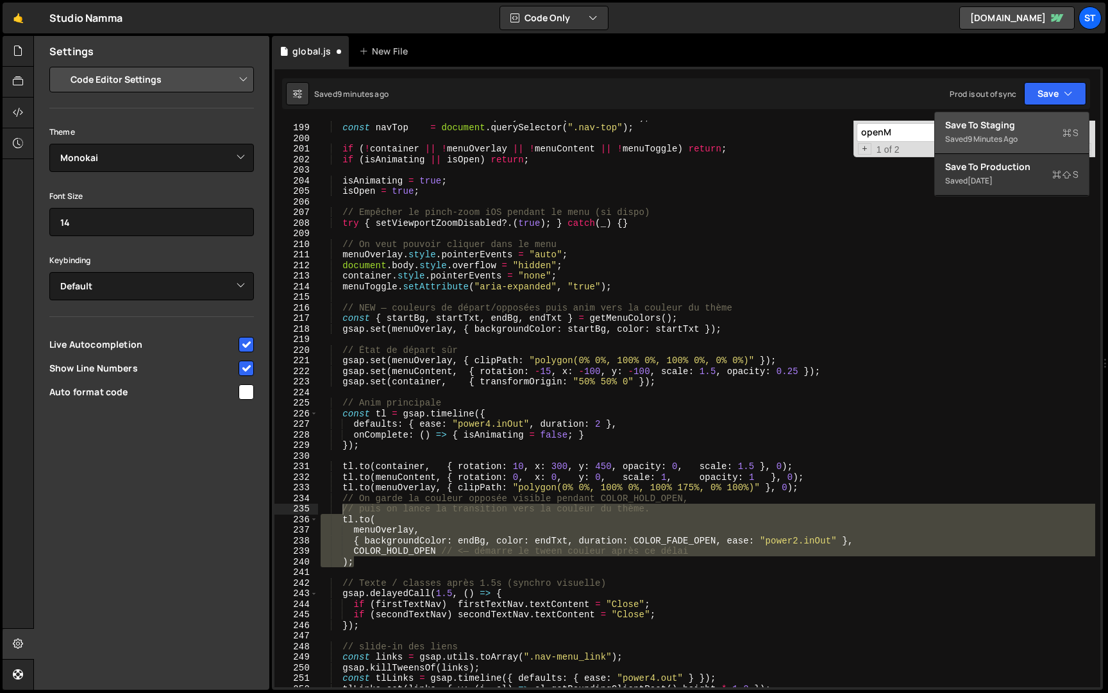
click at [1024, 137] on div "Saved 9 minutes ago" at bounding box center [1011, 138] width 133 height 15
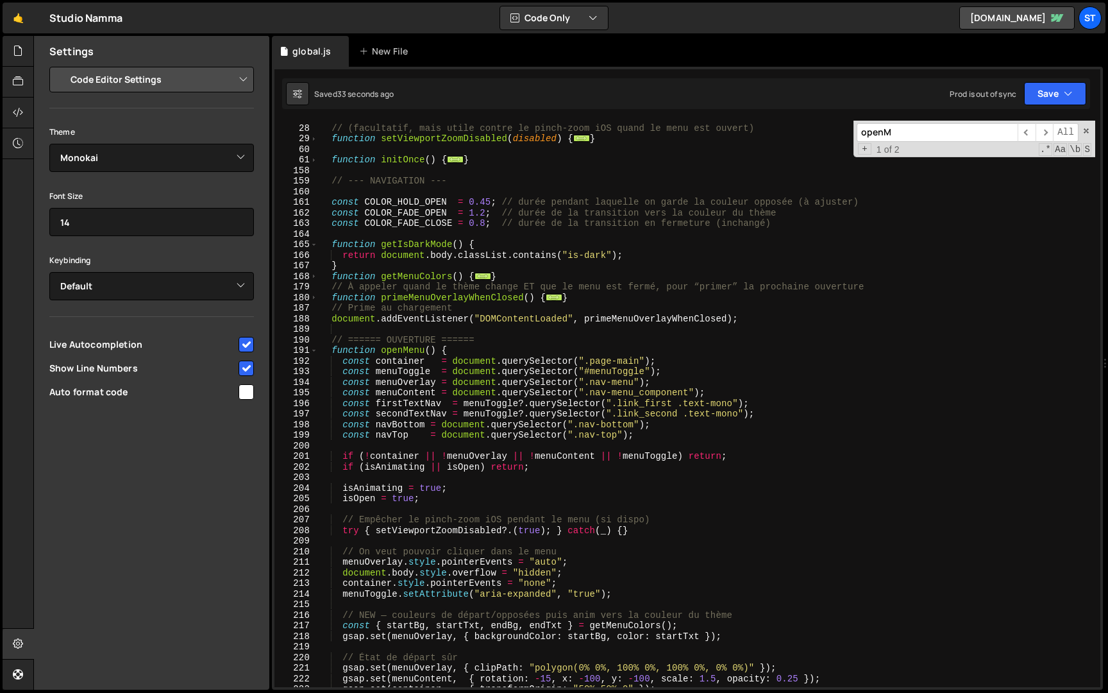
scroll to position [283, 0]
click at [480, 222] on div "// (facultatif, mais utile contre le pinch-zoom iOS quand le menu est ouvert) f…" at bounding box center [706, 406] width 777 height 588
click at [475, 223] on div "// (facultatif, mais utile contre le pinch-zoom iOS quand le menu est ouvert) f…" at bounding box center [706, 406] width 777 height 588
click at [485, 202] on div "// (facultatif, mais utile contre le pinch-zoom iOS quand le menu est ouvert) f…" at bounding box center [706, 406] width 777 height 588
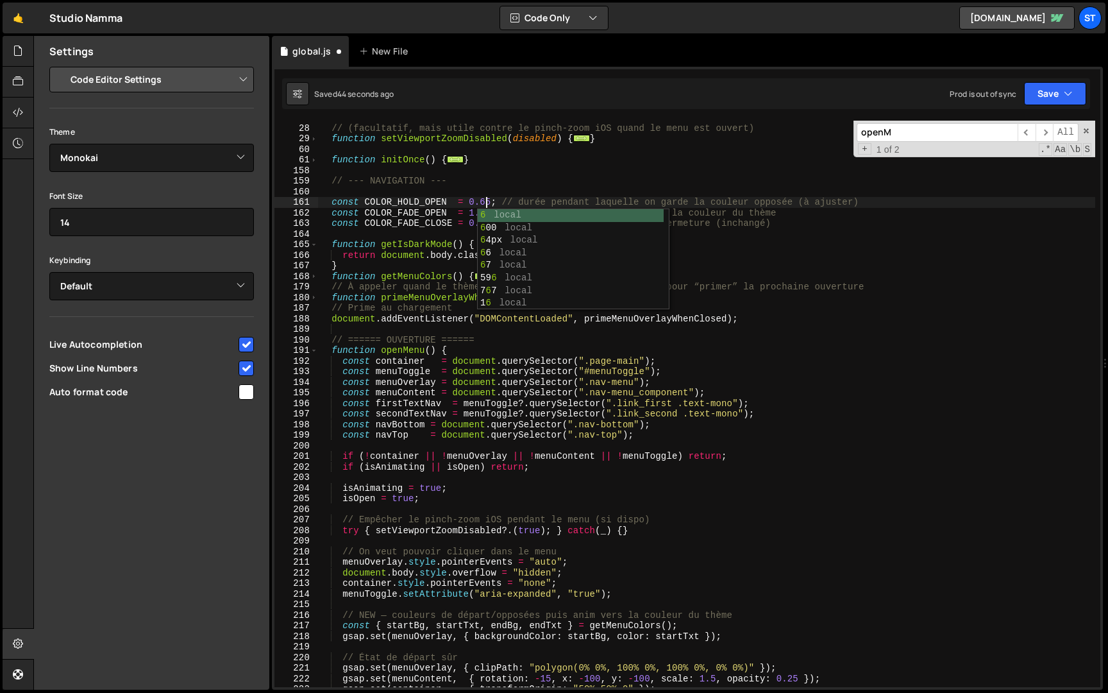
scroll to position [0, 11]
click at [1053, 99] on button "Save" at bounding box center [1055, 93] width 62 height 23
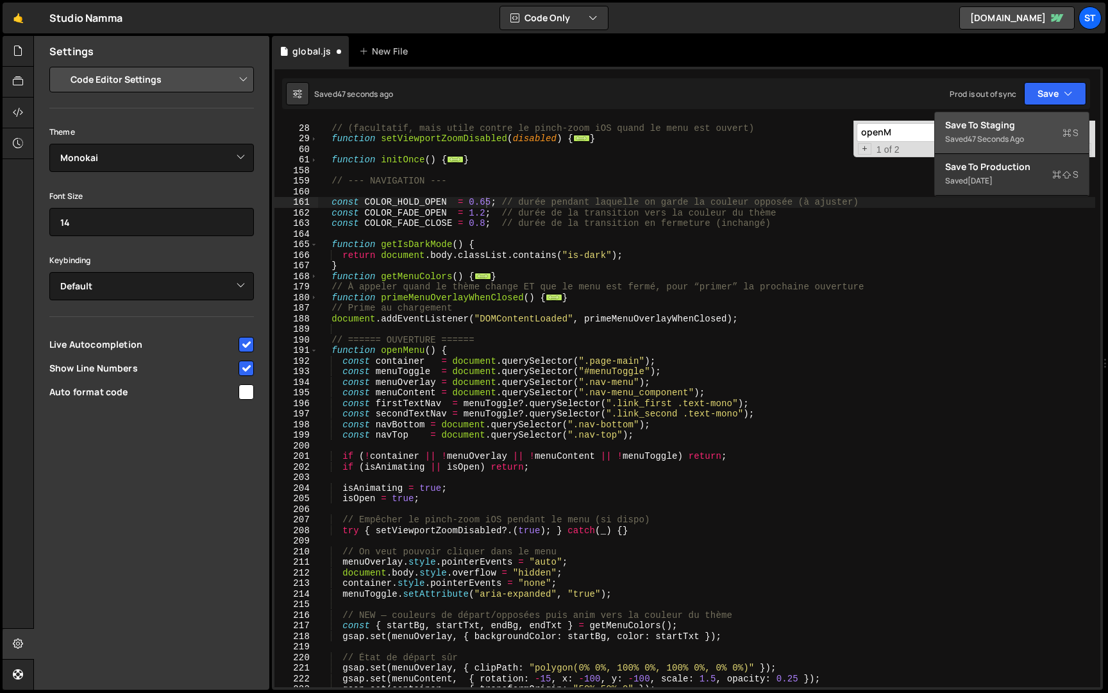
click at [1011, 141] on div "47 seconds ago" at bounding box center [996, 138] width 56 height 11
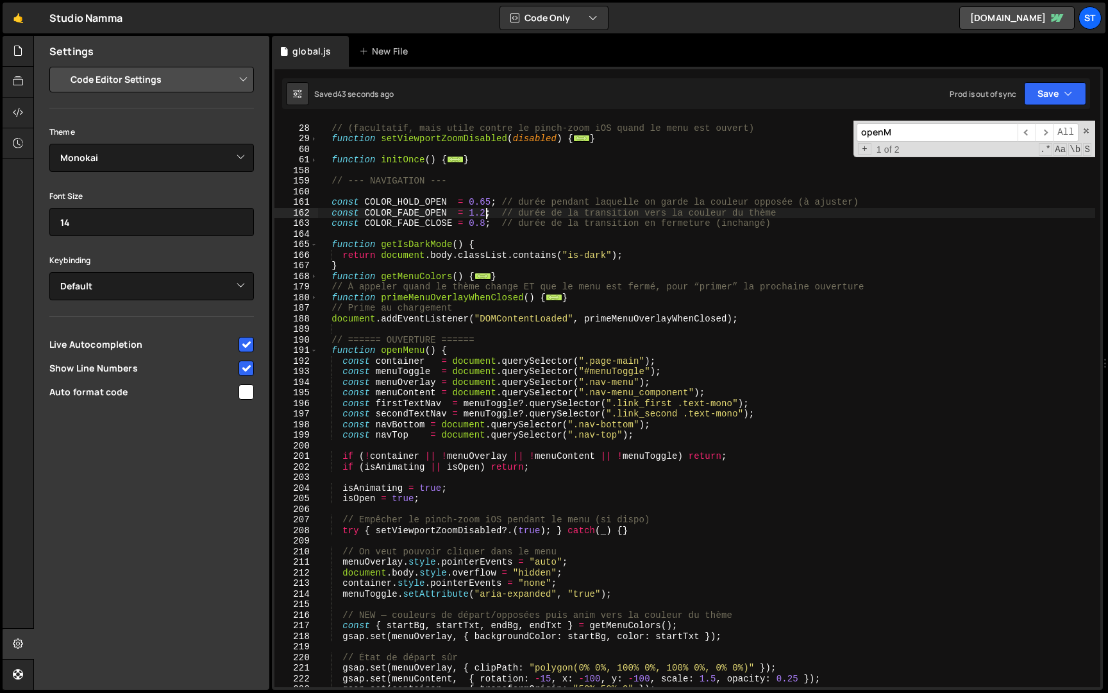
click at [486, 216] on div "// (facultatif, mais utile contre le pinch-zoom iOS quand le menu est ouvert) f…" at bounding box center [706, 406] width 777 height 588
click at [1074, 95] on button "Save" at bounding box center [1055, 93] width 62 height 23
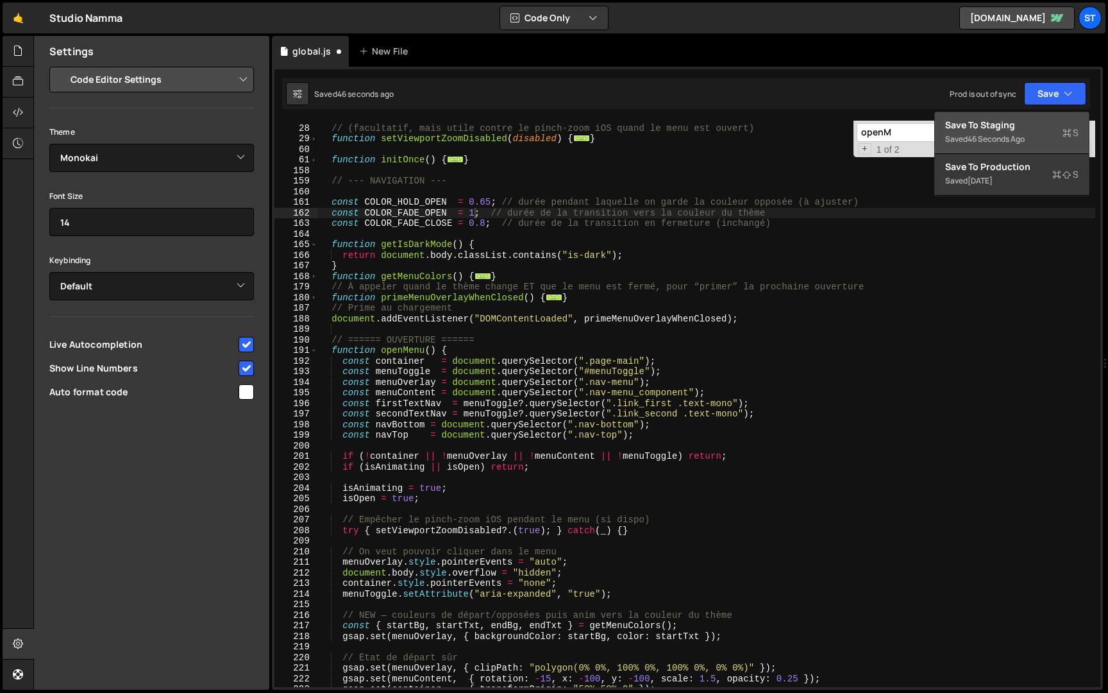
click at [1023, 135] on div "46 seconds ago" at bounding box center [996, 138] width 57 height 11
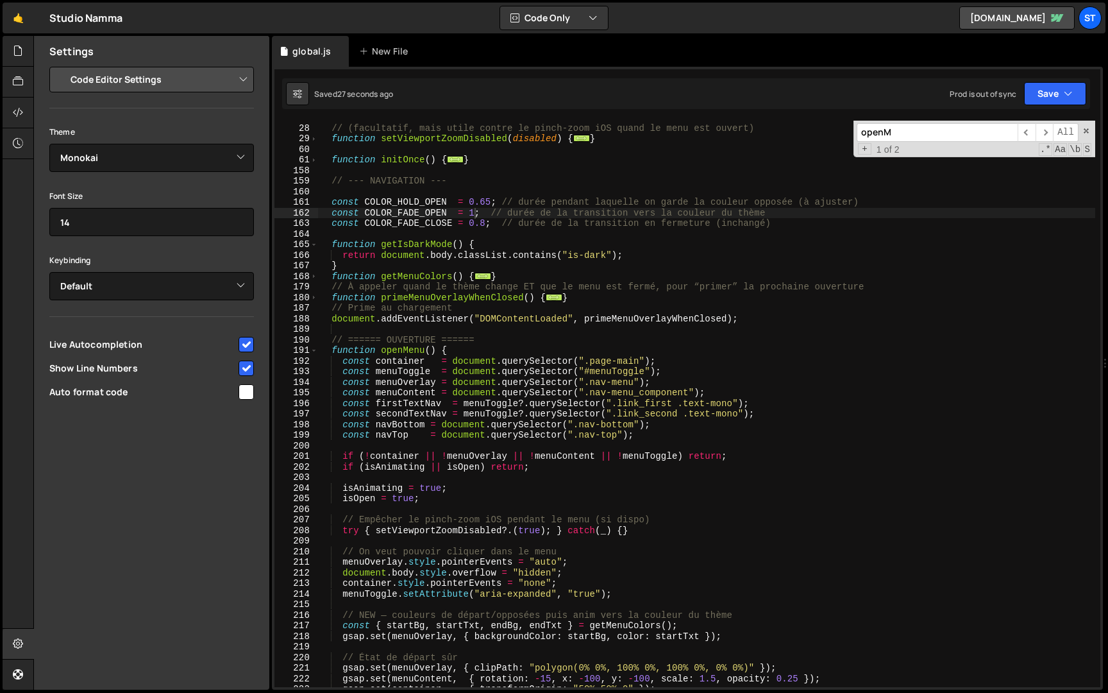
click at [476, 210] on div "// (facultatif, mais utile contre le pinch-zoom iOS quand le menu est ouvert) f…" at bounding box center [706, 406] width 777 height 588
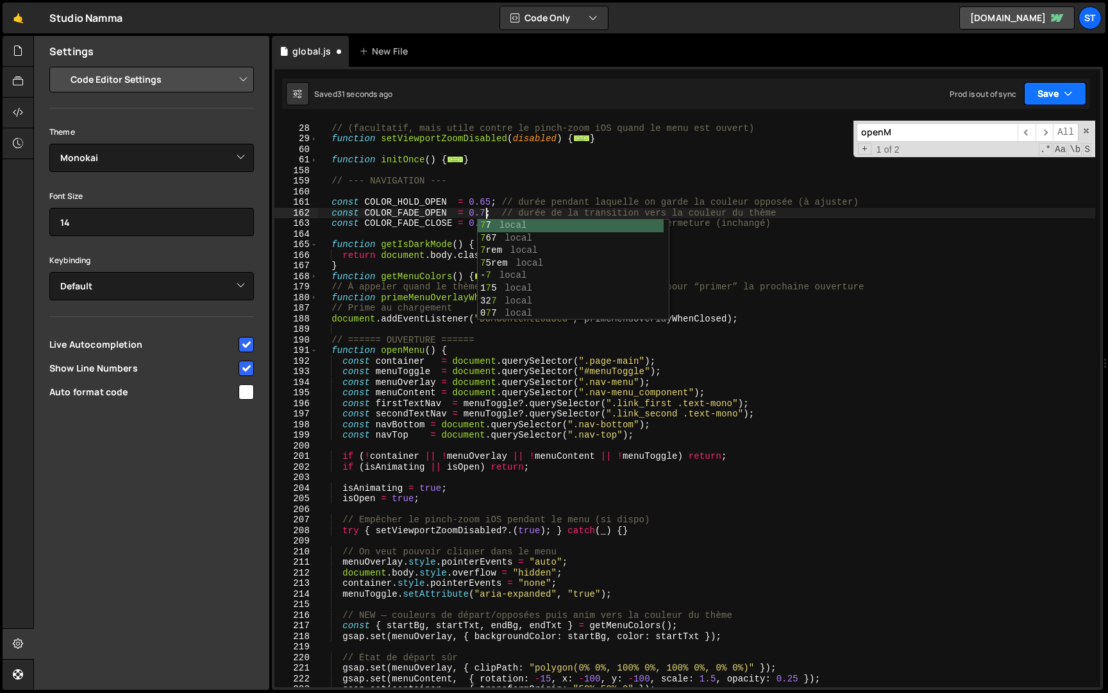
type textarea "const COLOR_FADE_OPEN = 0.7; // durée de la transition vers la couleur du thème"
click at [1060, 87] on button "Save" at bounding box center [1055, 93] width 62 height 23
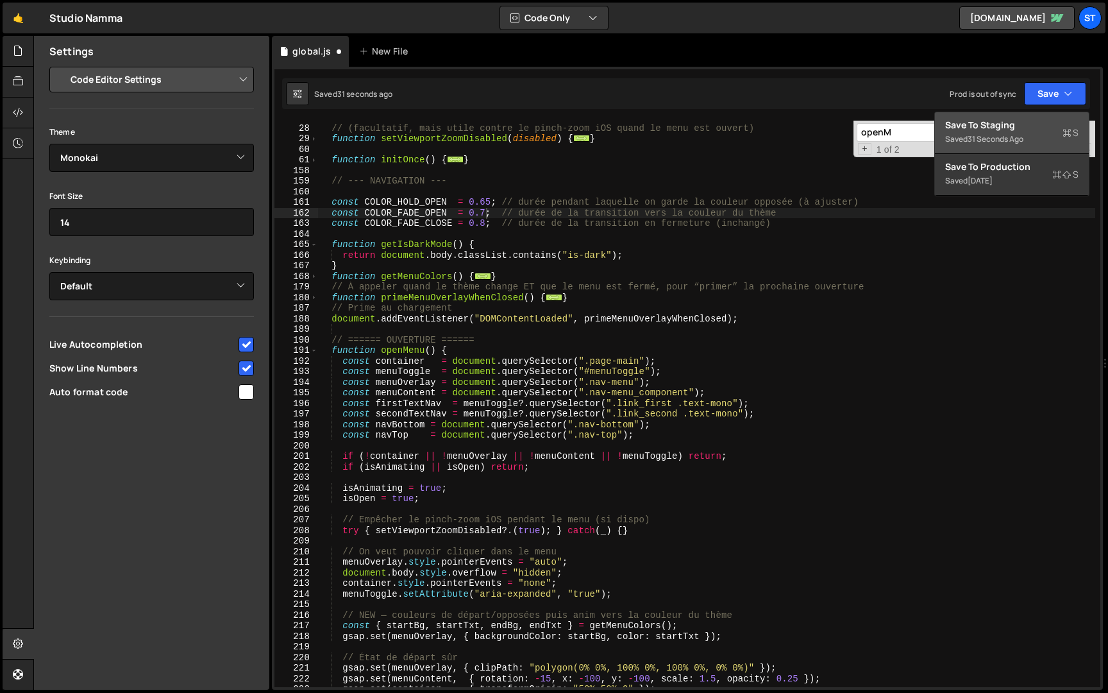
click at [1011, 122] on div "Save to Staging S" at bounding box center [1011, 125] width 133 height 13
